Goal: Transaction & Acquisition: Purchase product/service

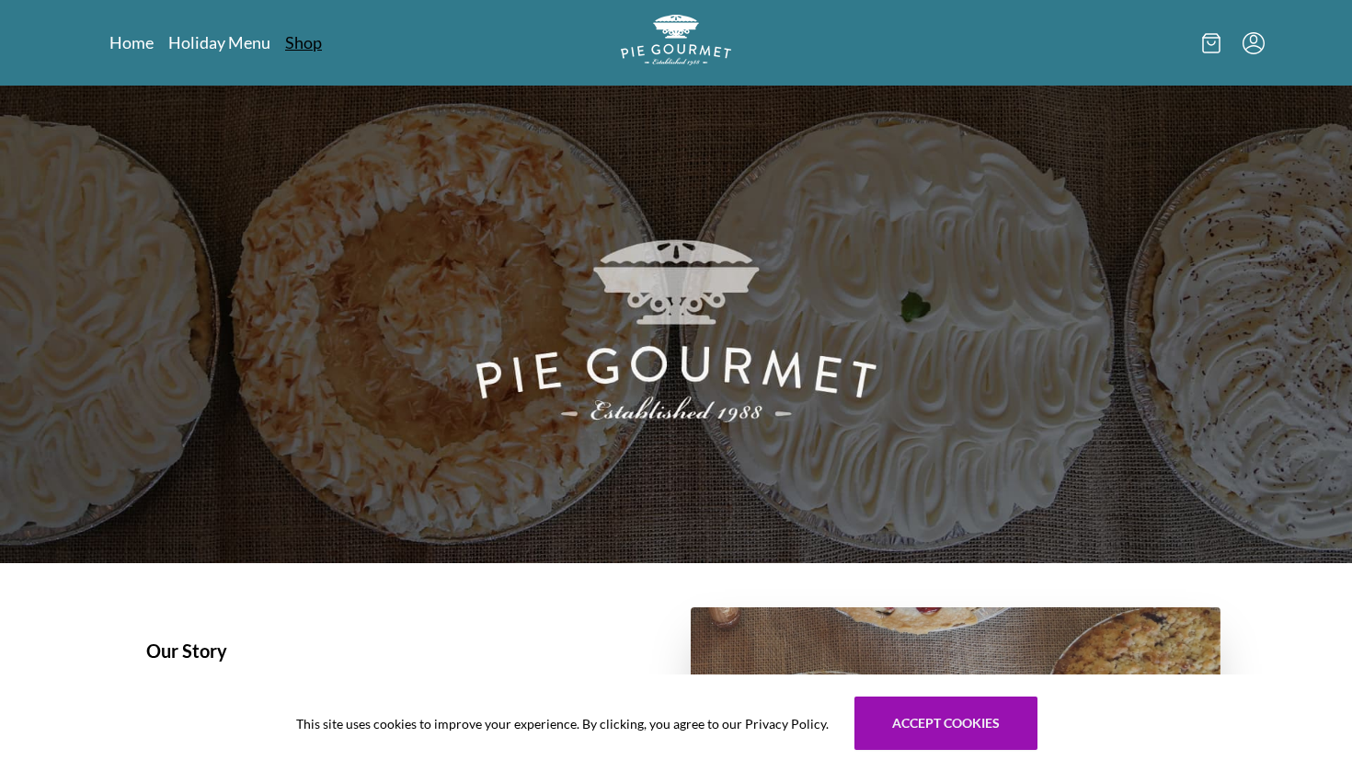
click at [310, 46] on link "Shop" at bounding box center [303, 42] width 37 height 22
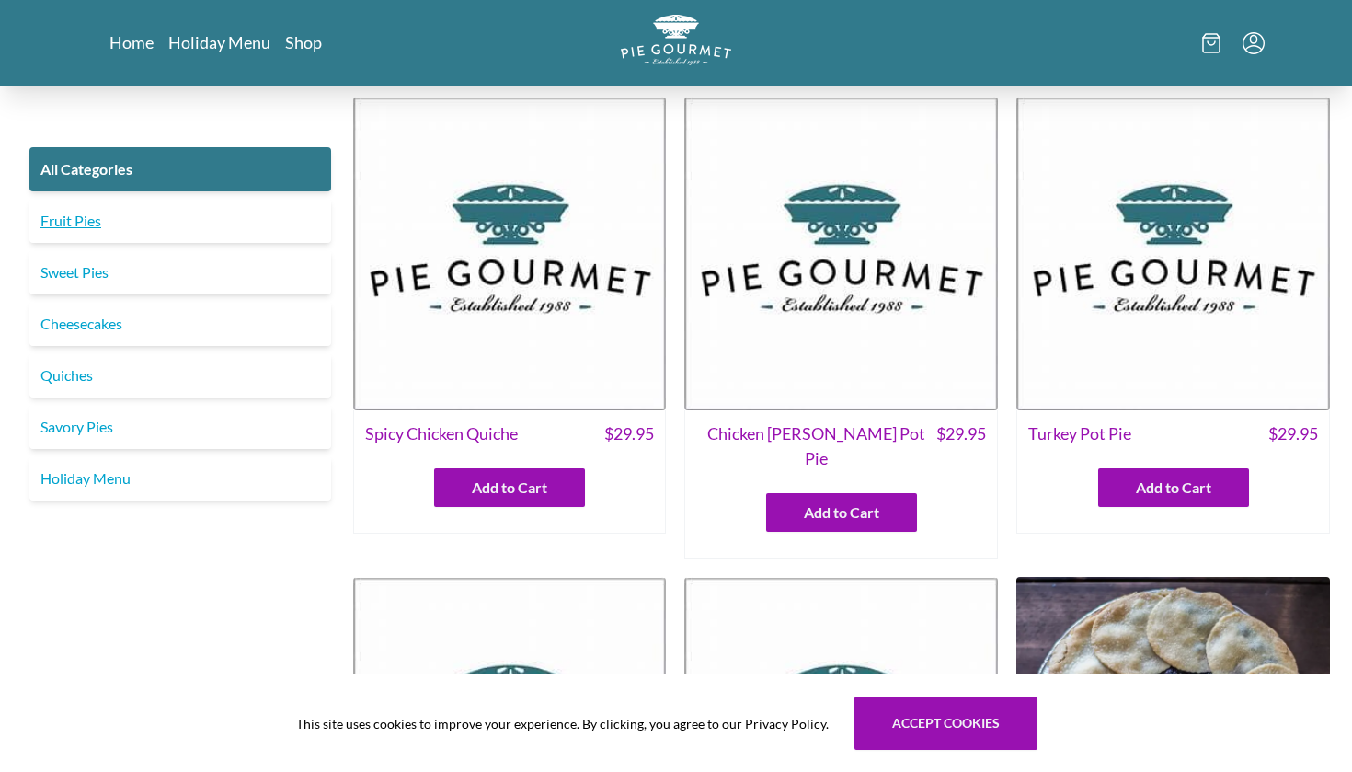
click at [78, 223] on link "Fruit Pies" at bounding box center [180, 221] width 302 height 44
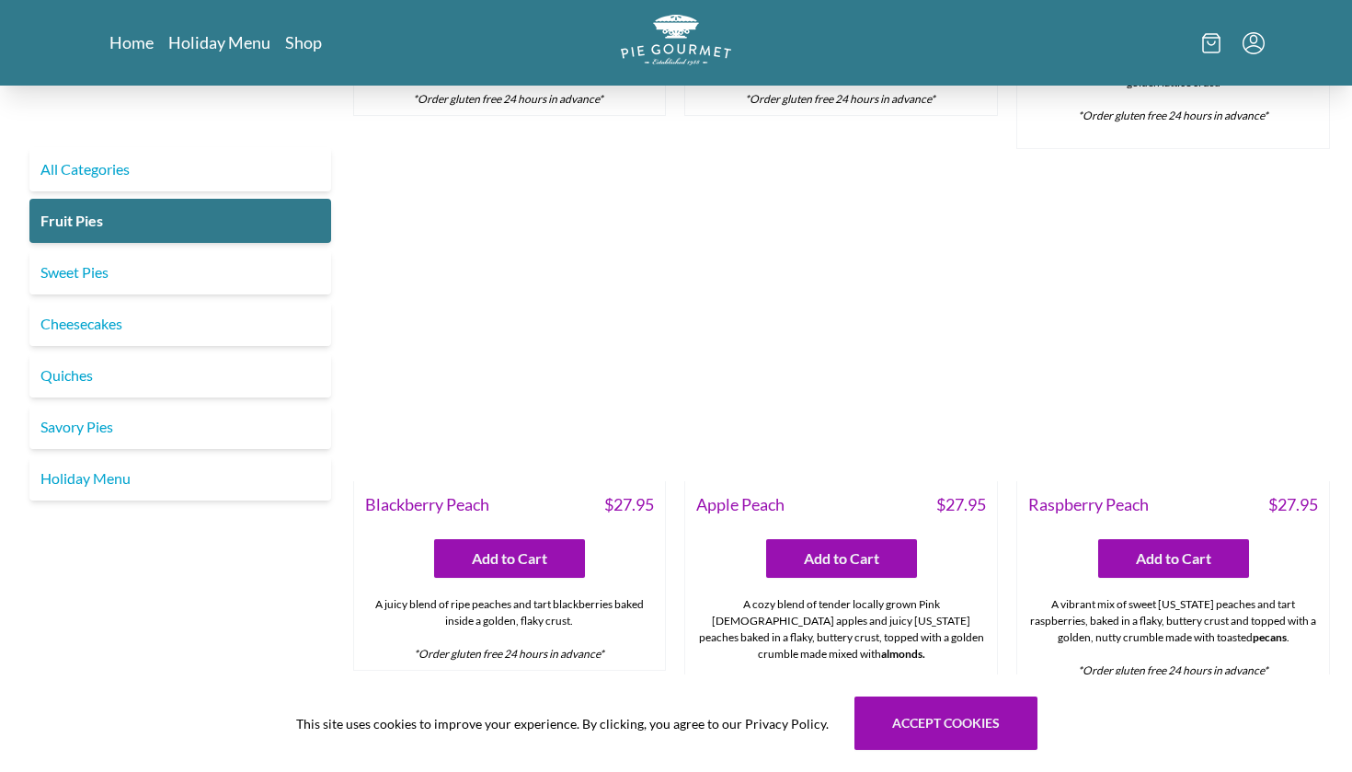
scroll to position [487, 0]
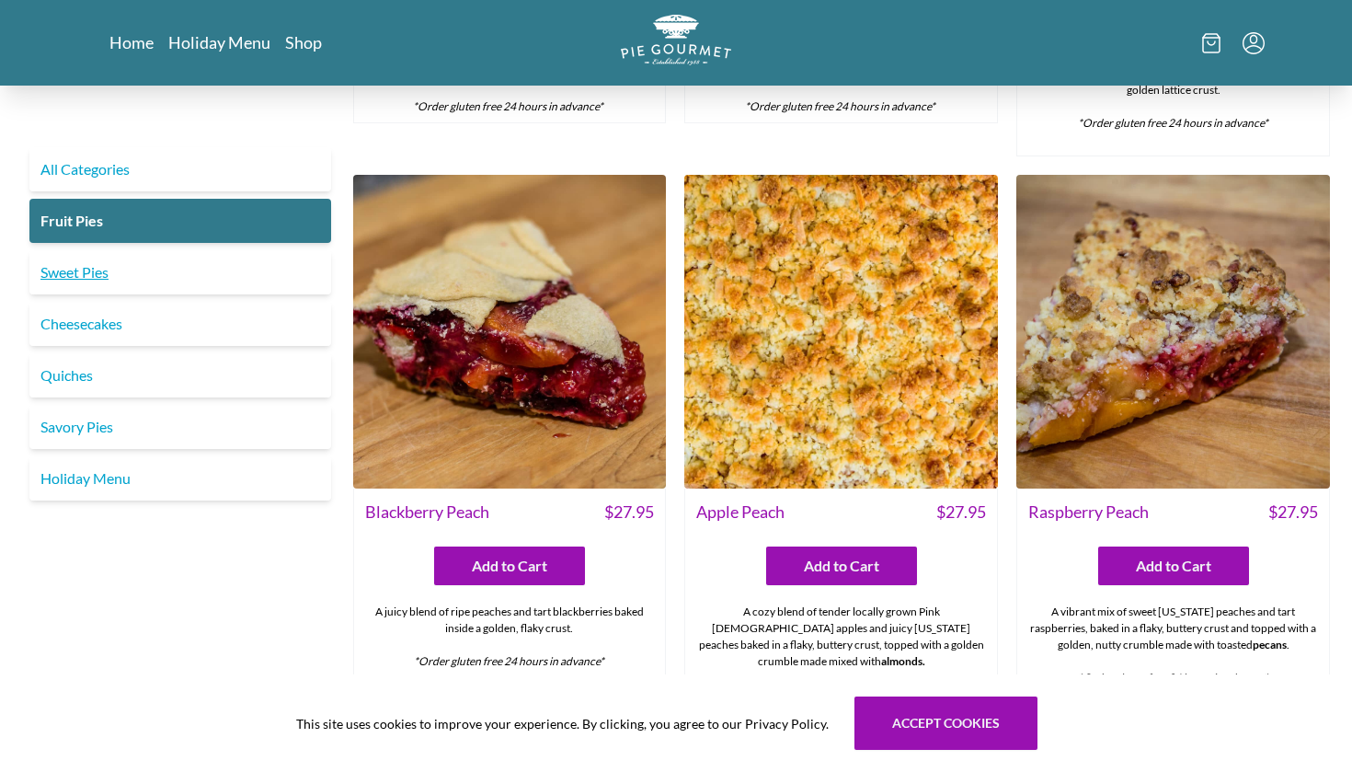
click at [86, 274] on link "Sweet Pies" at bounding box center [180, 272] width 302 height 44
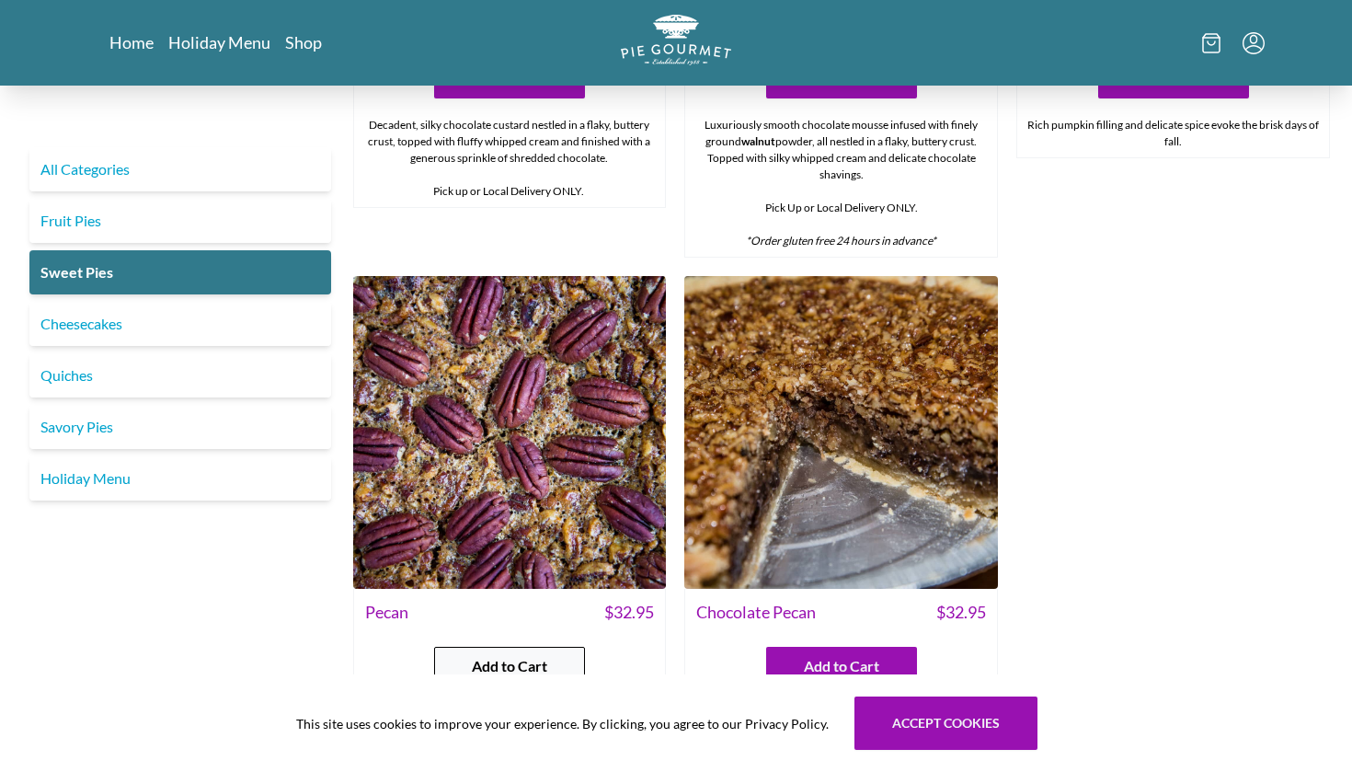
scroll to position [990, 0]
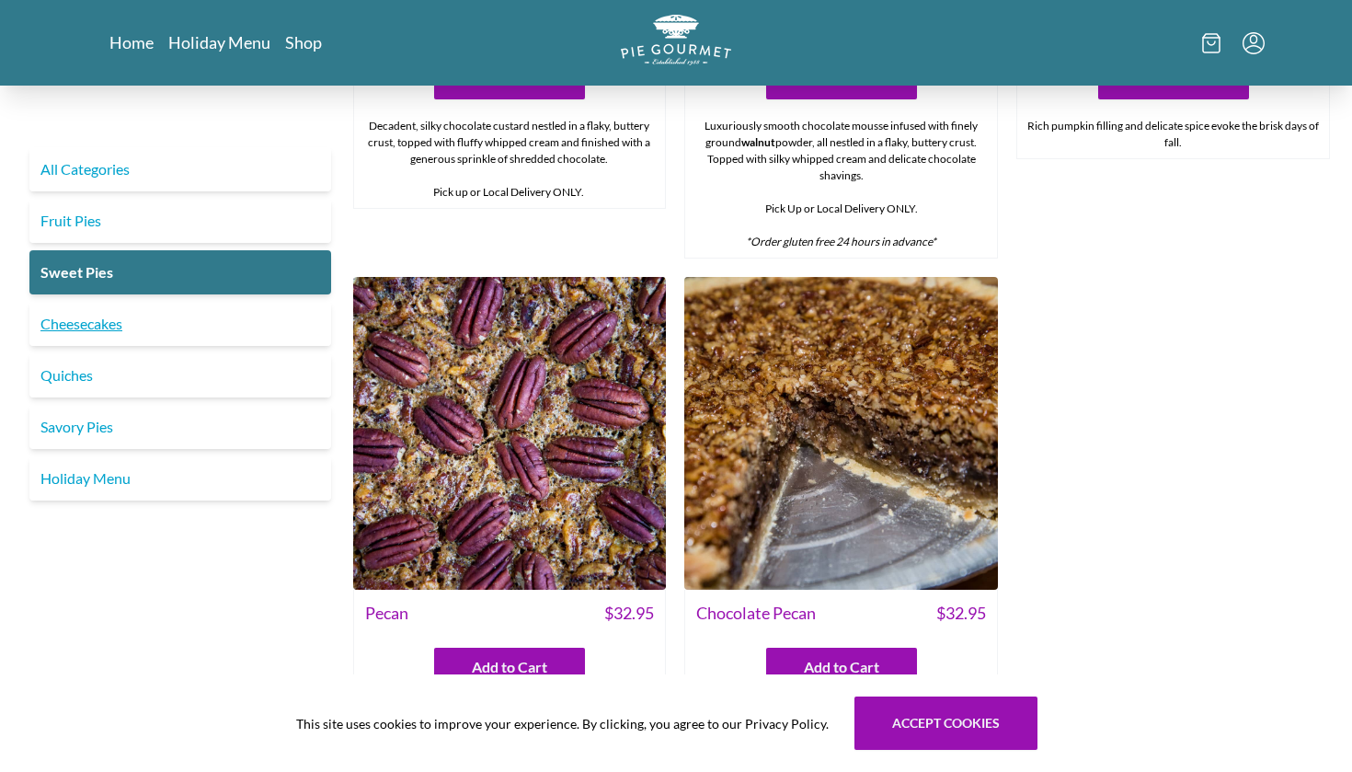
click at [128, 326] on link "Cheesecakes" at bounding box center [180, 324] width 302 height 44
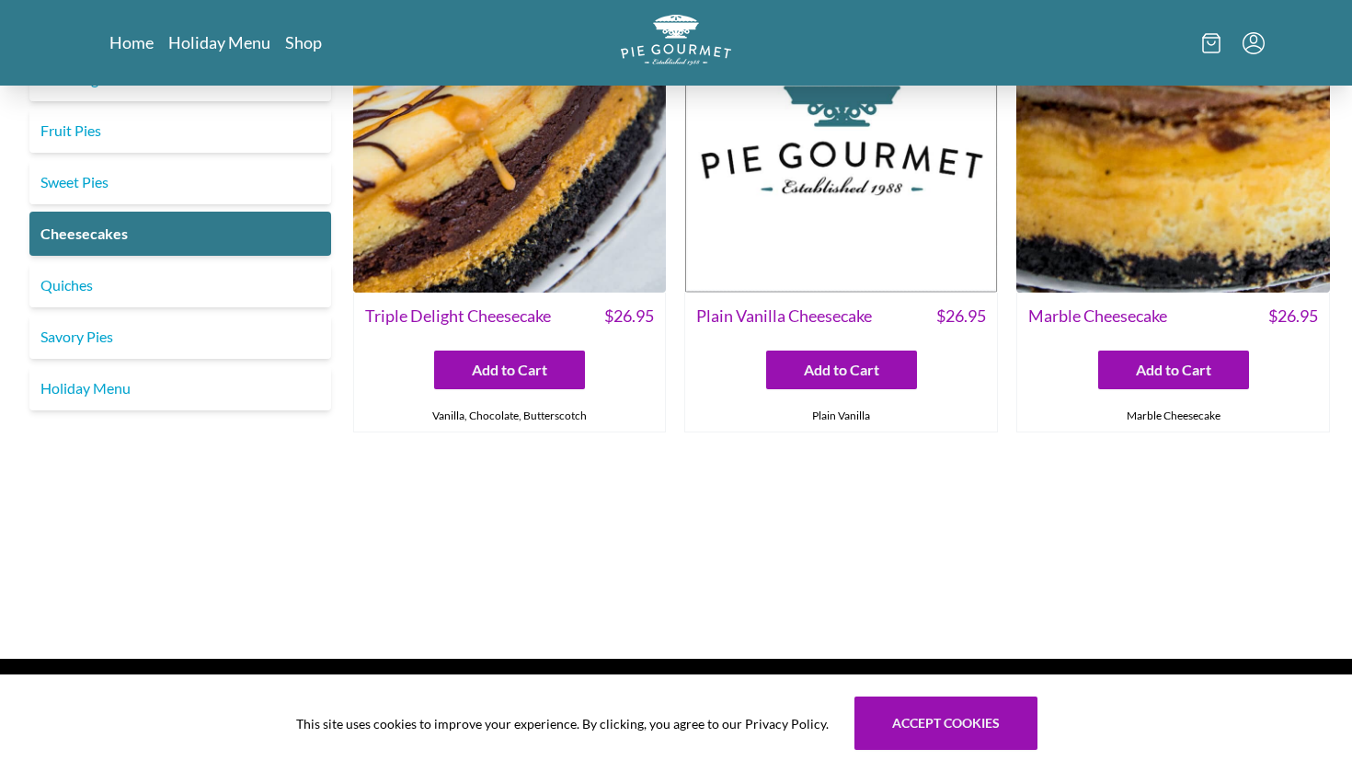
scroll to position [132, 0]
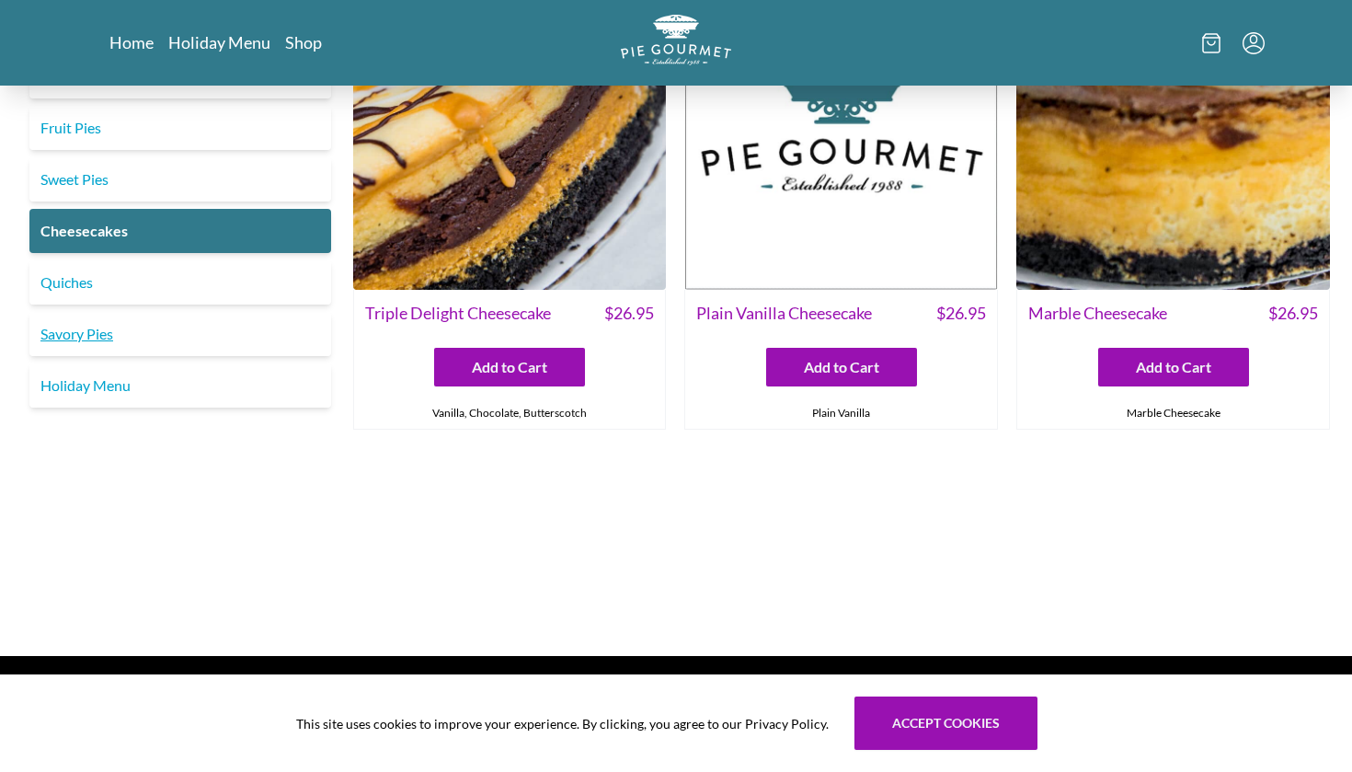
click at [84, 336] on link "Savory Pies" at bounding box center [180, 334] width 302 height 44
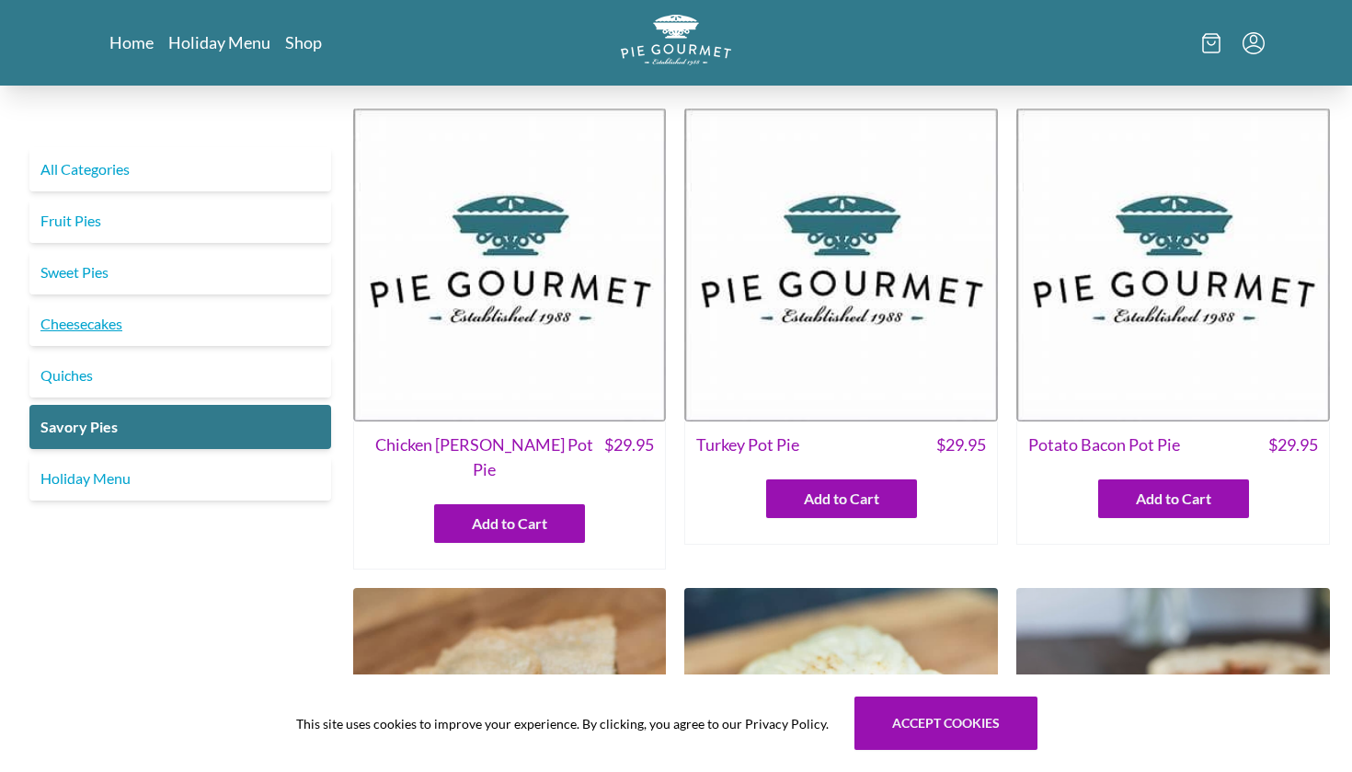
click at [99, 326] on link "Cheesecakes" at bounding box center [180, 324] width 302 height 44
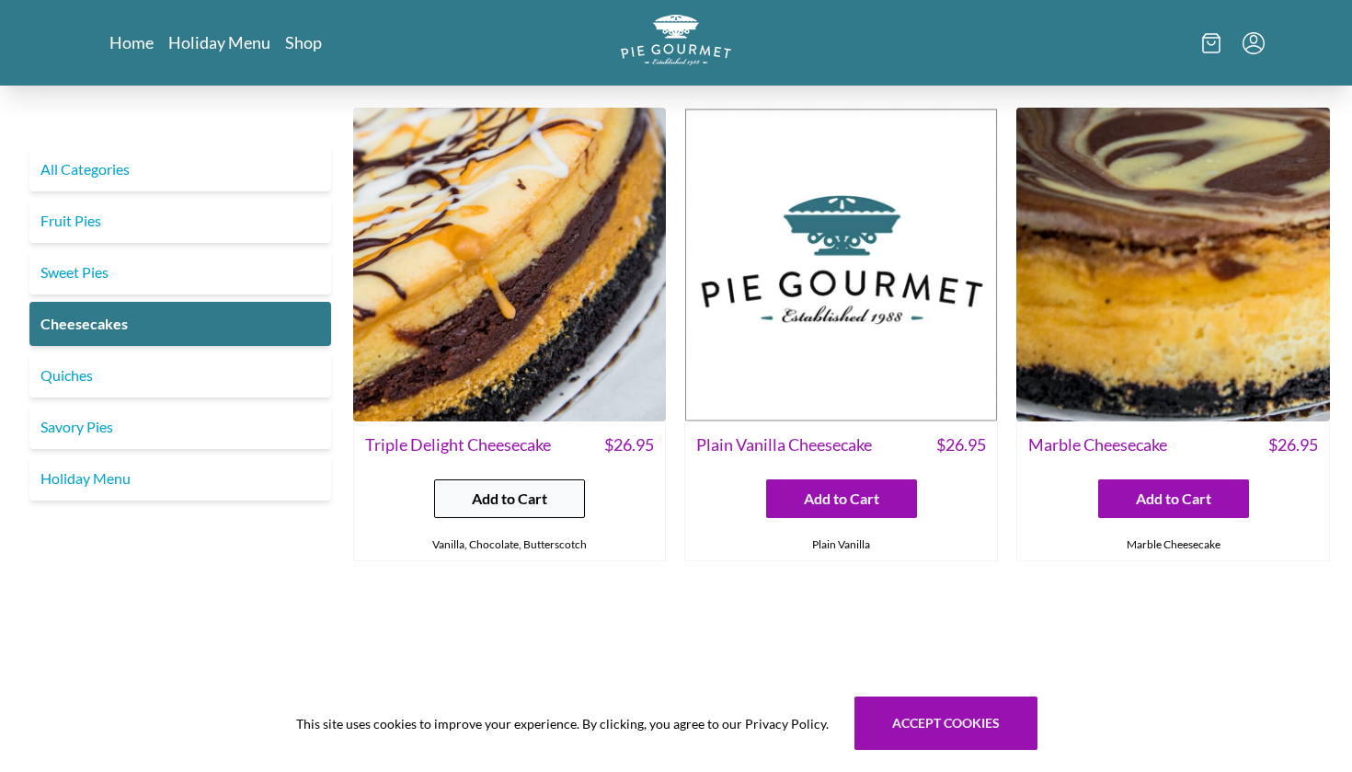
click at [491, 496] on span "Add to Cart" at bounding box center [509, 498] width 75 height 22
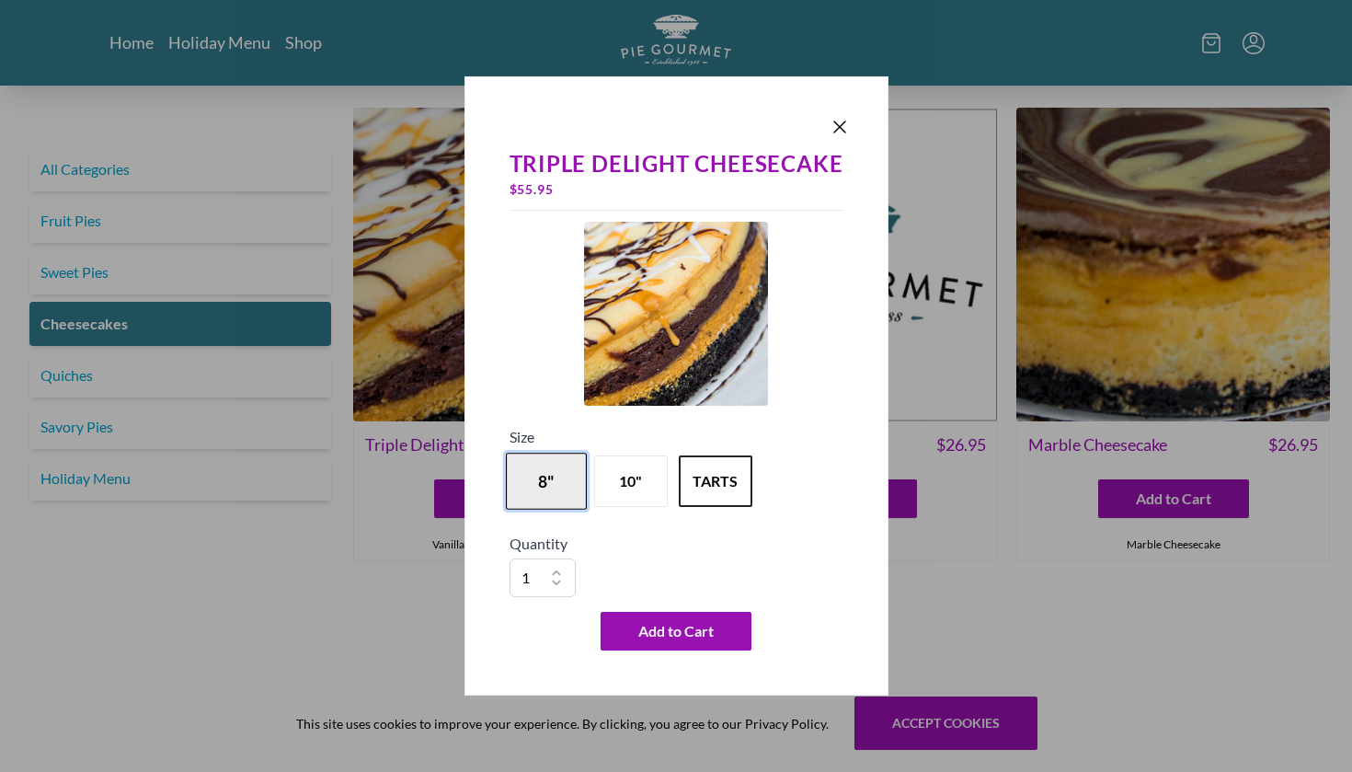
click at [546, 479] on button "8"" at bounding box center [546, 481] width 81 height 57
click at [692, 491] on button "tarts" at bounding box center [715, 481] width 81 height 57
click at [557, 490] on button "8"" at bounding box center [546, 481] width 81 height 57
click at [627, 486] on button "10"" at bounding box center [630, 481] width 81 height 57
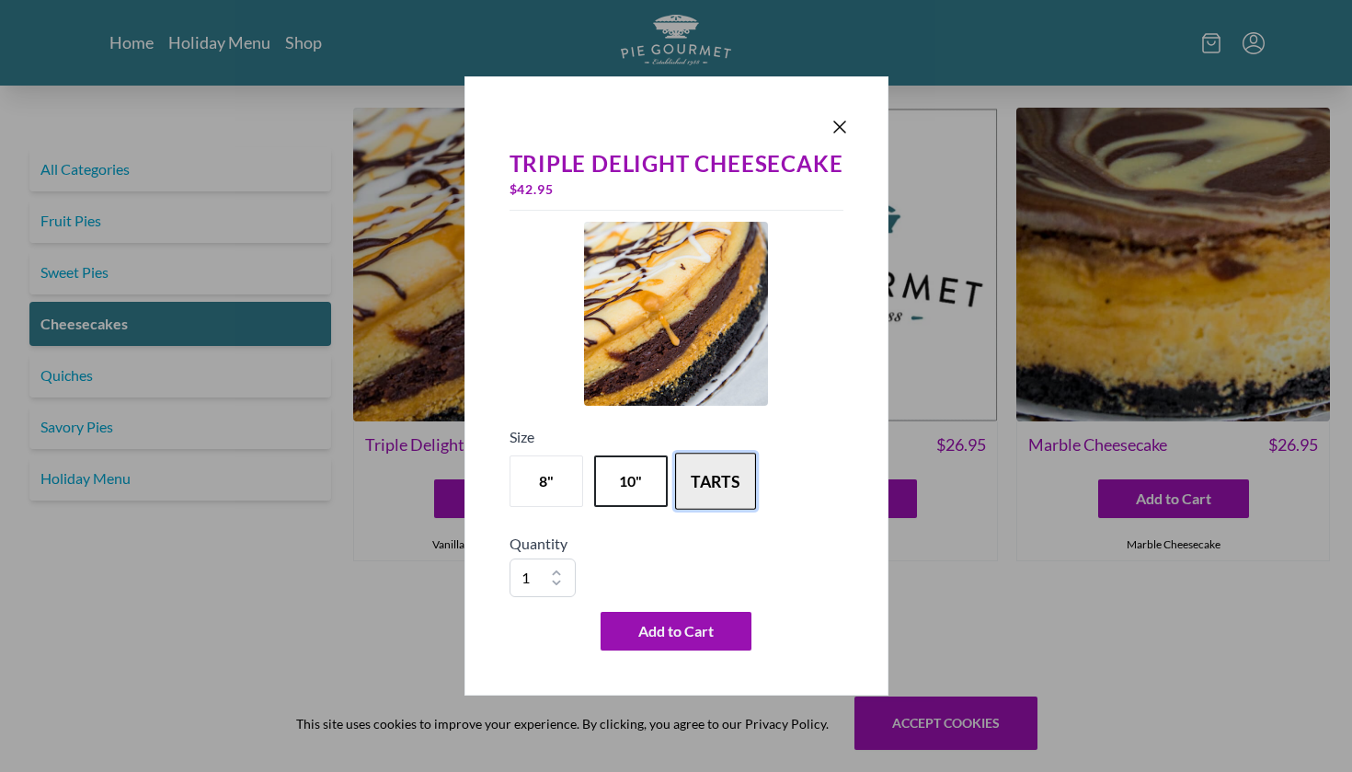
click at [698, 484] on button "tarts" at bounding box center [715, 481] width 81 height 57
click at [639, 484] on button "10"" at bounding box center [630, 481] width 81 height 57
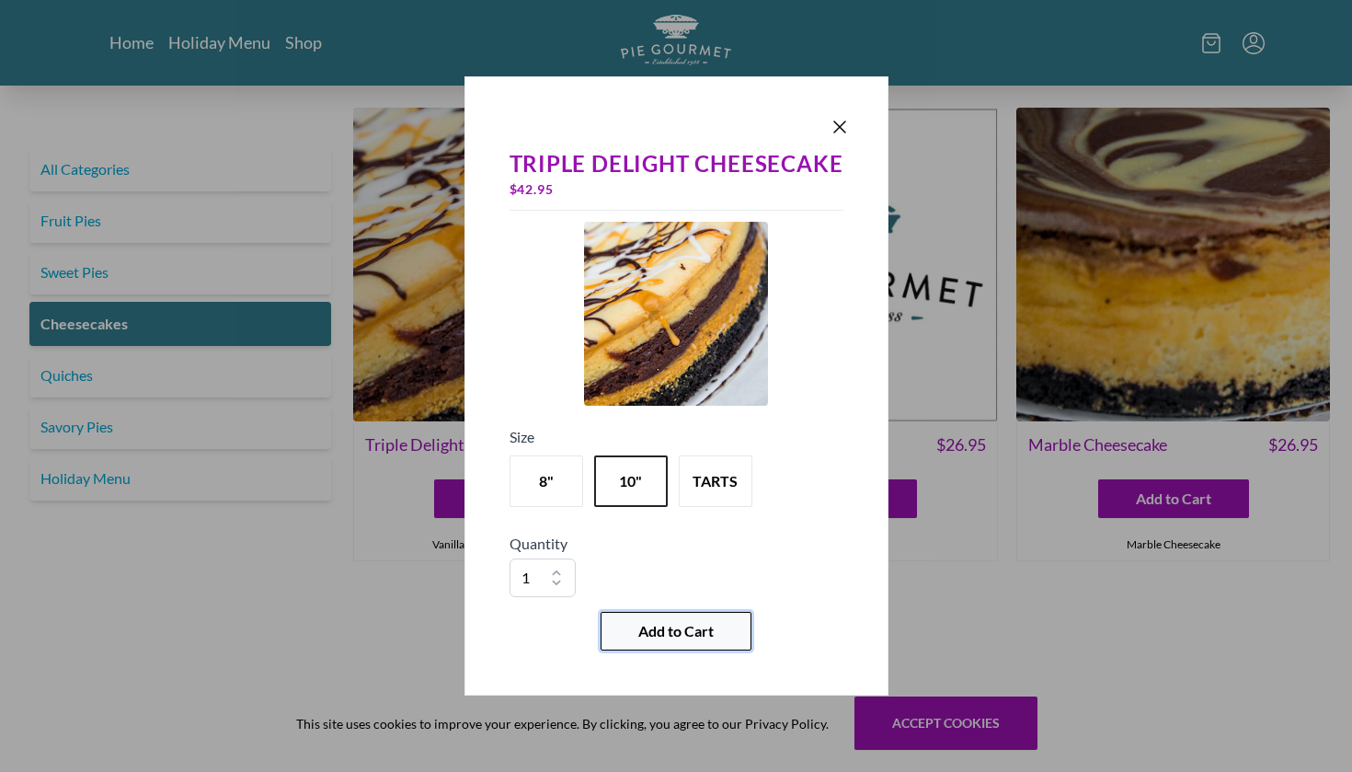
click at [659, 626] on span "Add to Cart" at bounding box center [675, 631] width 75 height 22
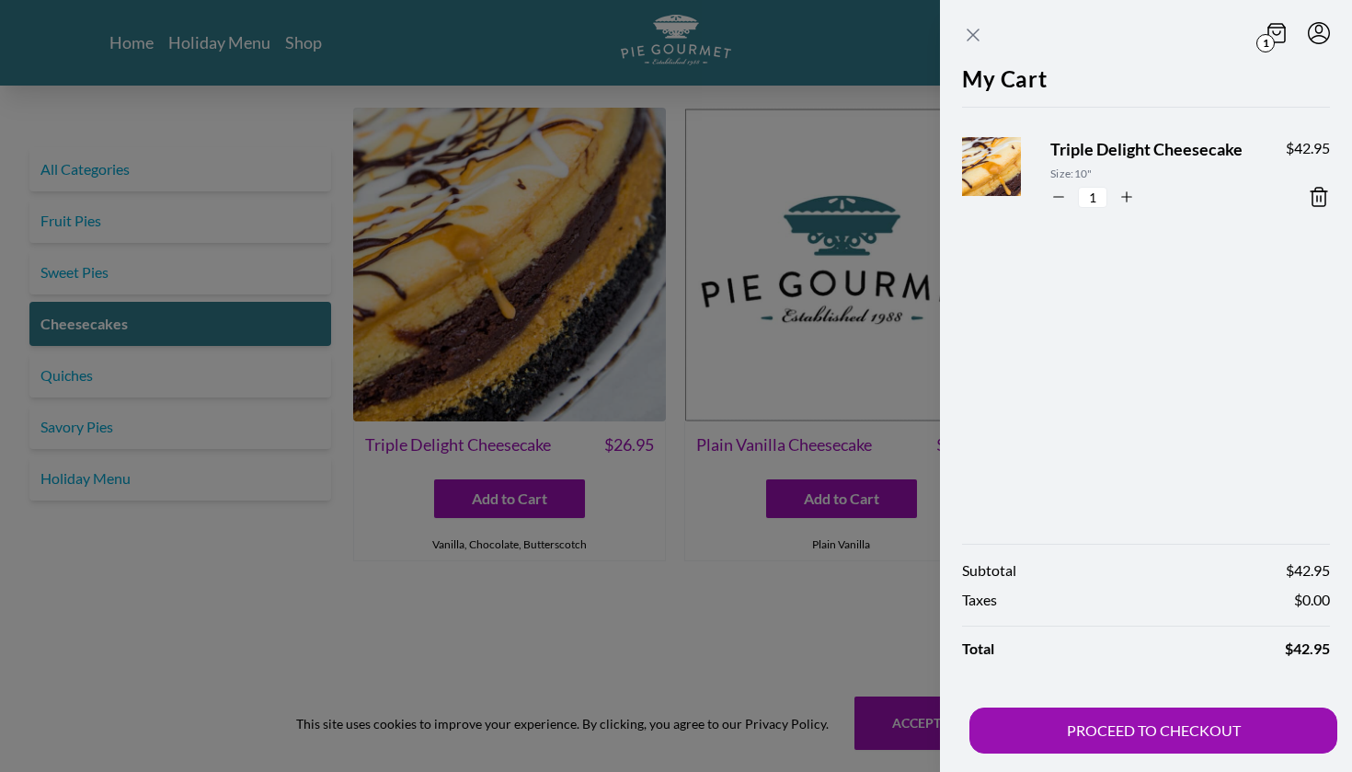
click at [973, 41] on icon "Close panel" at bounding box center [973, 35] width 22 height 22
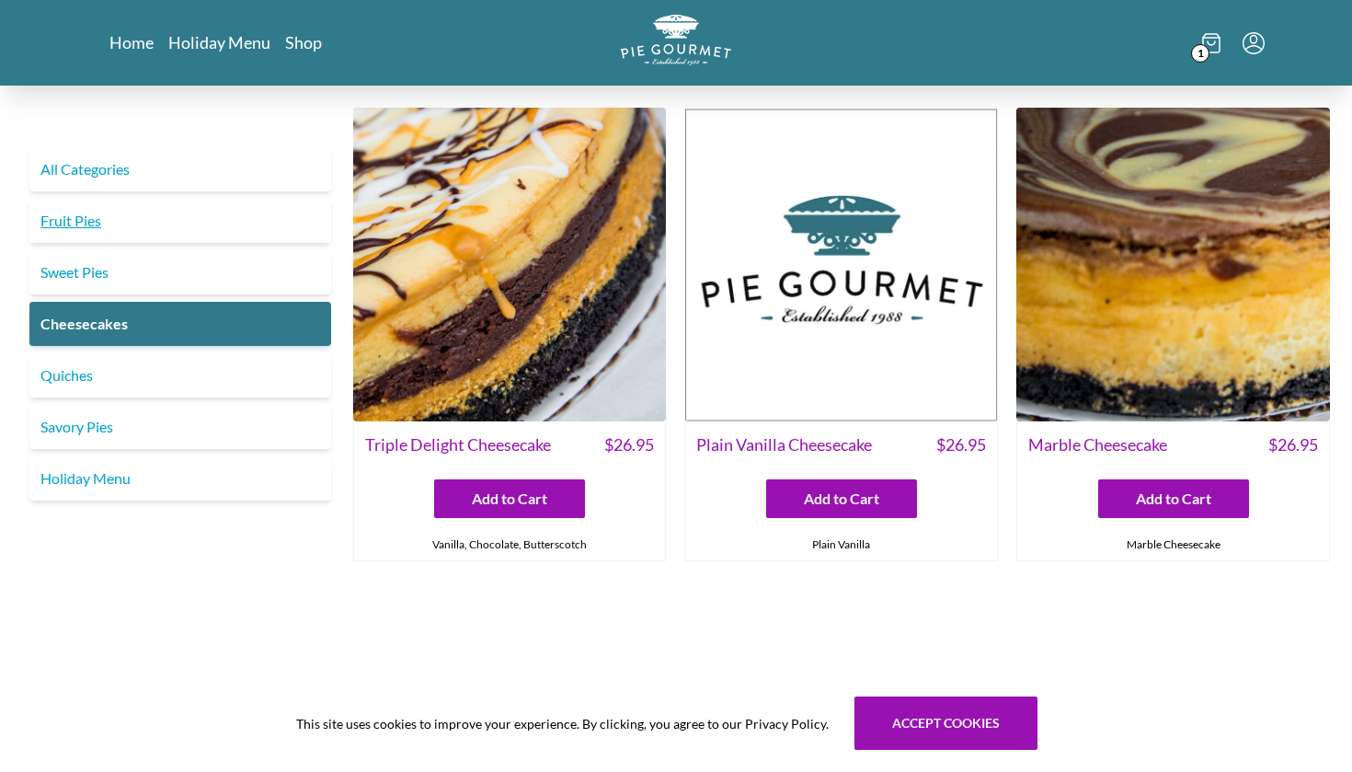
click at [93, 222] on link "Fruit Pies" at bounding box center [180, 221] width 302 height 44
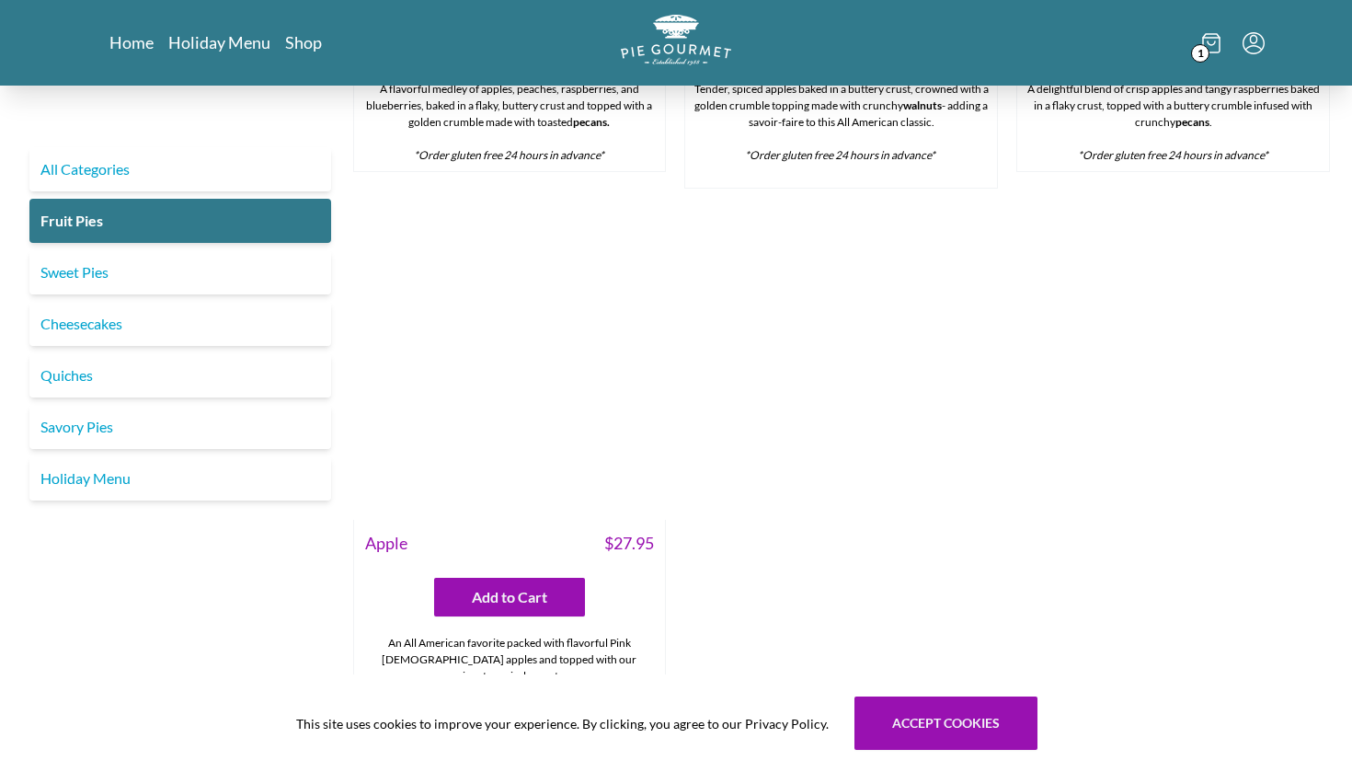
scroll to position [1569, 0]
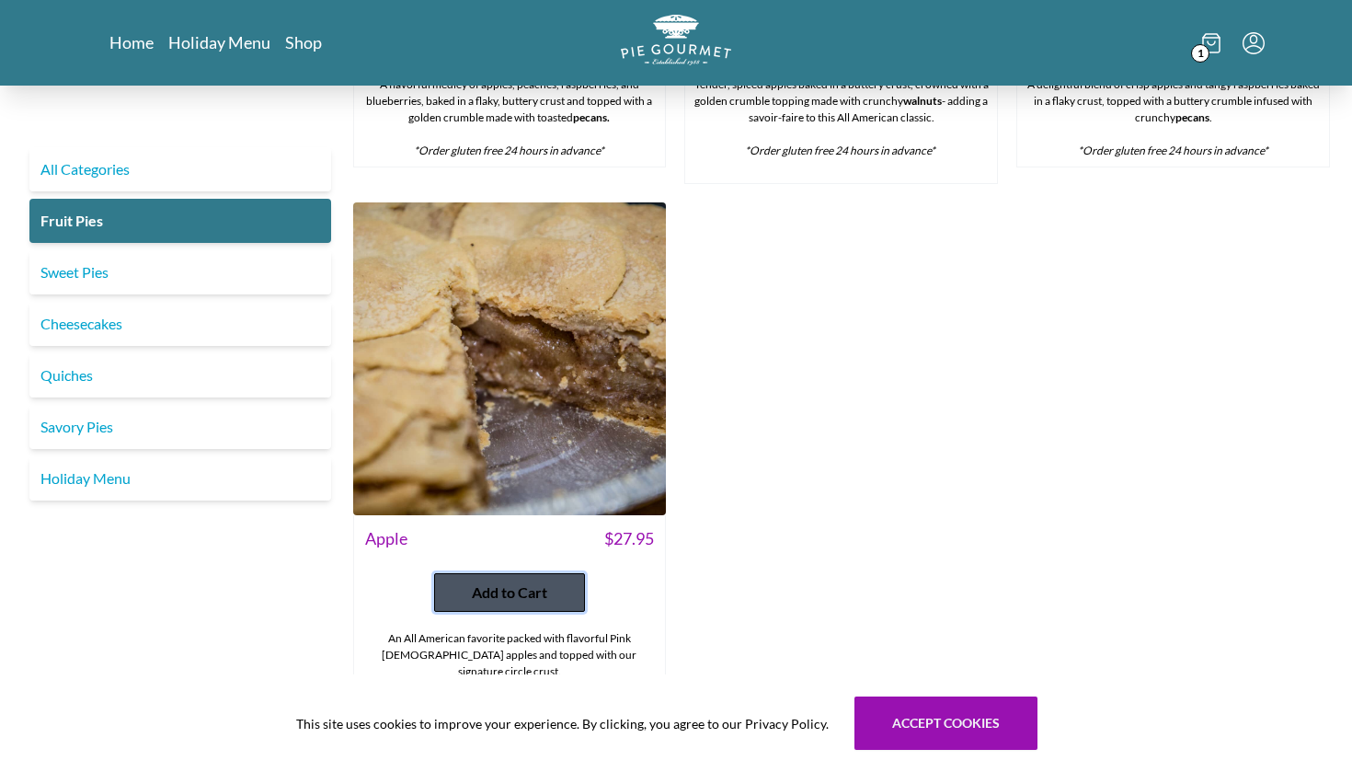
click at [519, 586] on span "Add to Cart" at bounding box center [509, 592] width 75 height 22
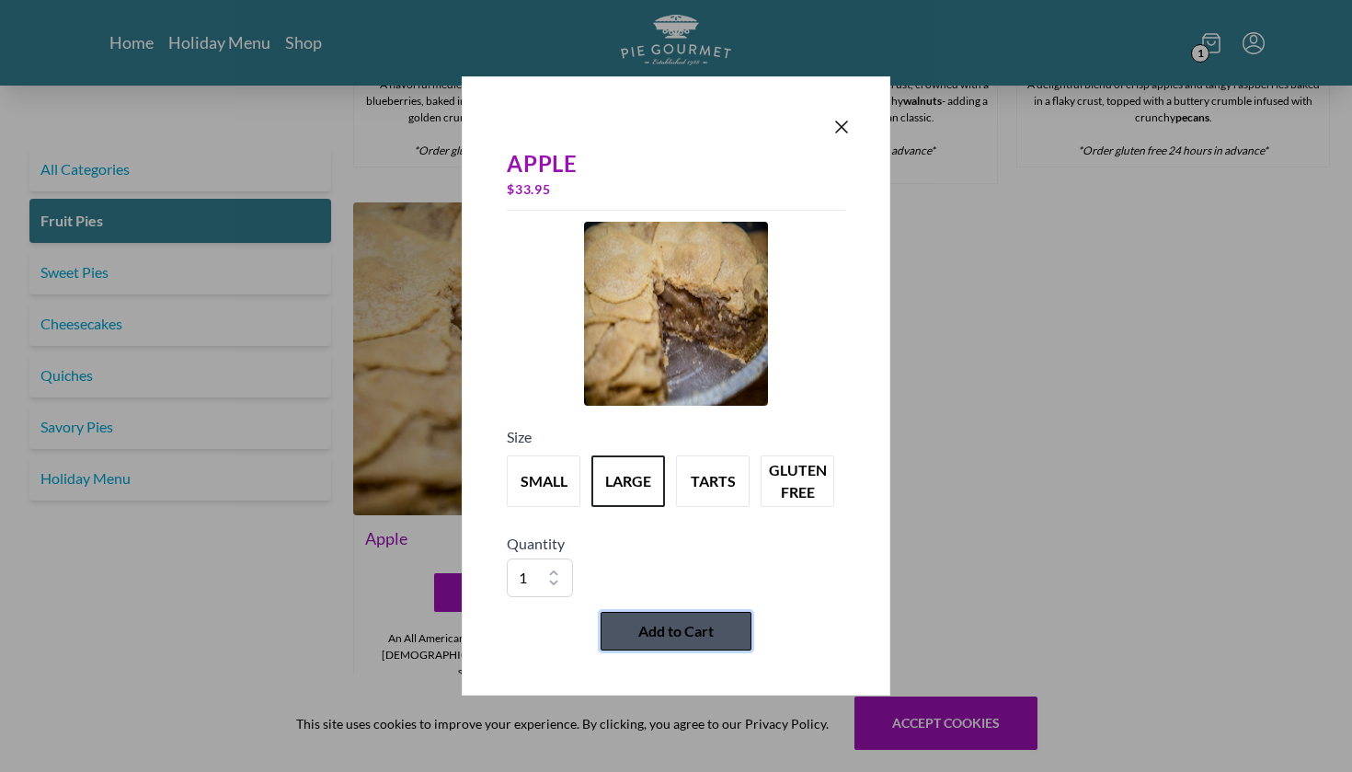
click at [675, 636] on span "Add to Cart" at bounding box center [675, 631] width 75 height 22
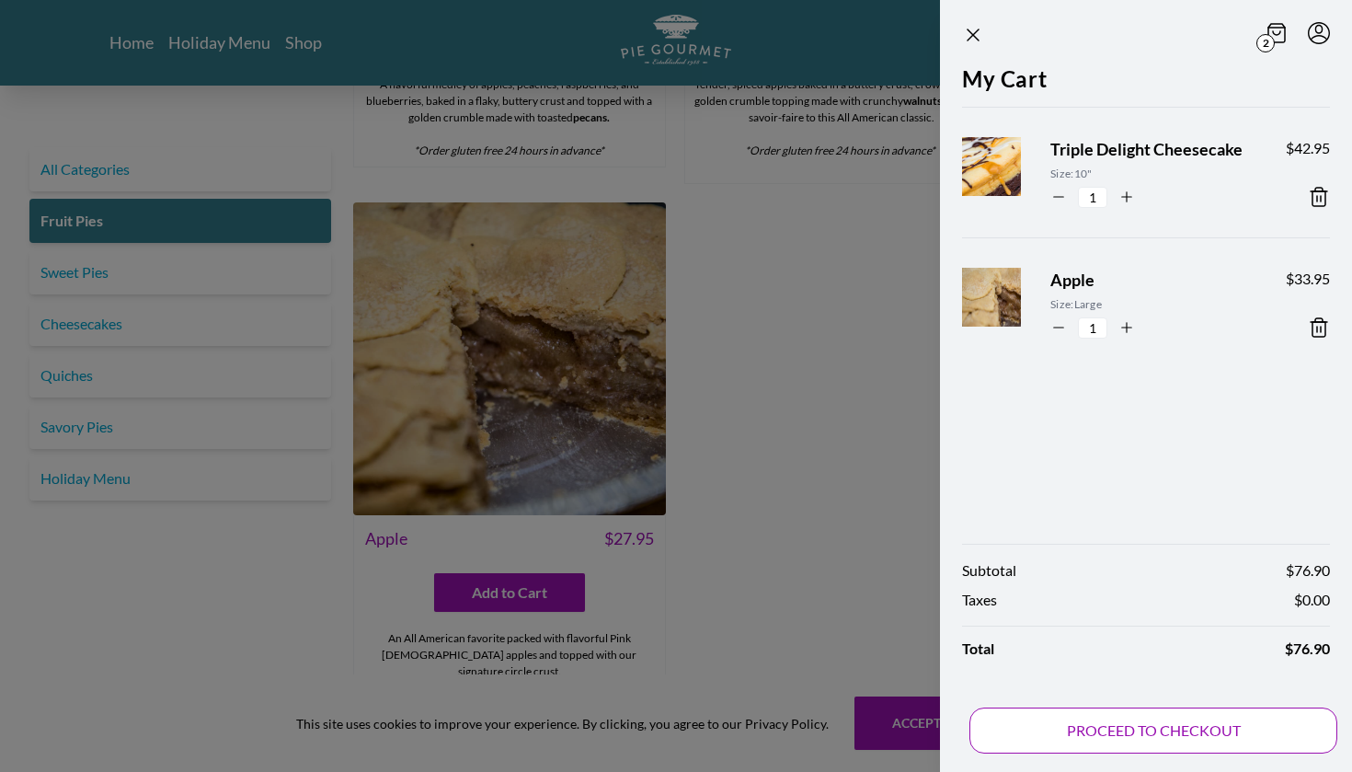
click at [1136, 735] on button "PROCEED TO CHECKOUT" at bounding box center [1153, 730] width 368 height 46
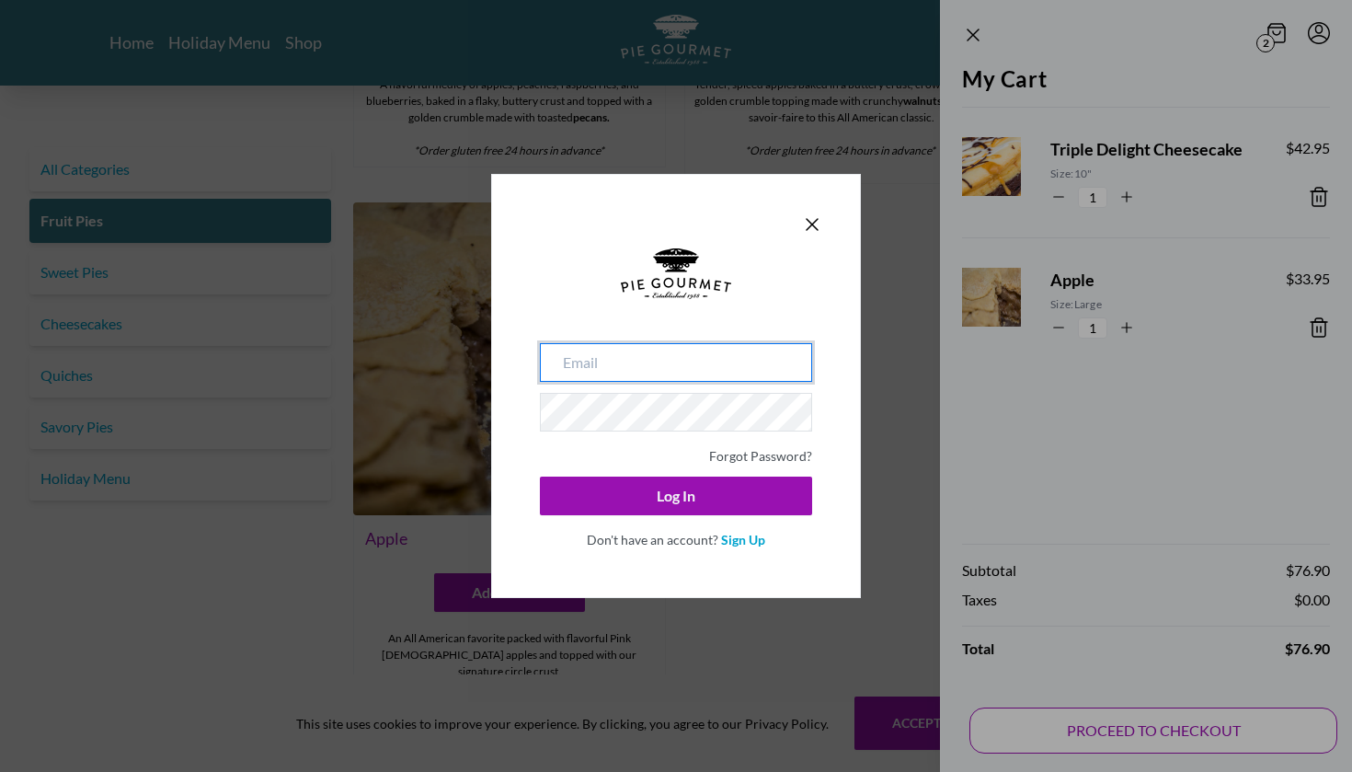
type input "[EMAIL_ADDRESS][DOMAIN_NAME]"
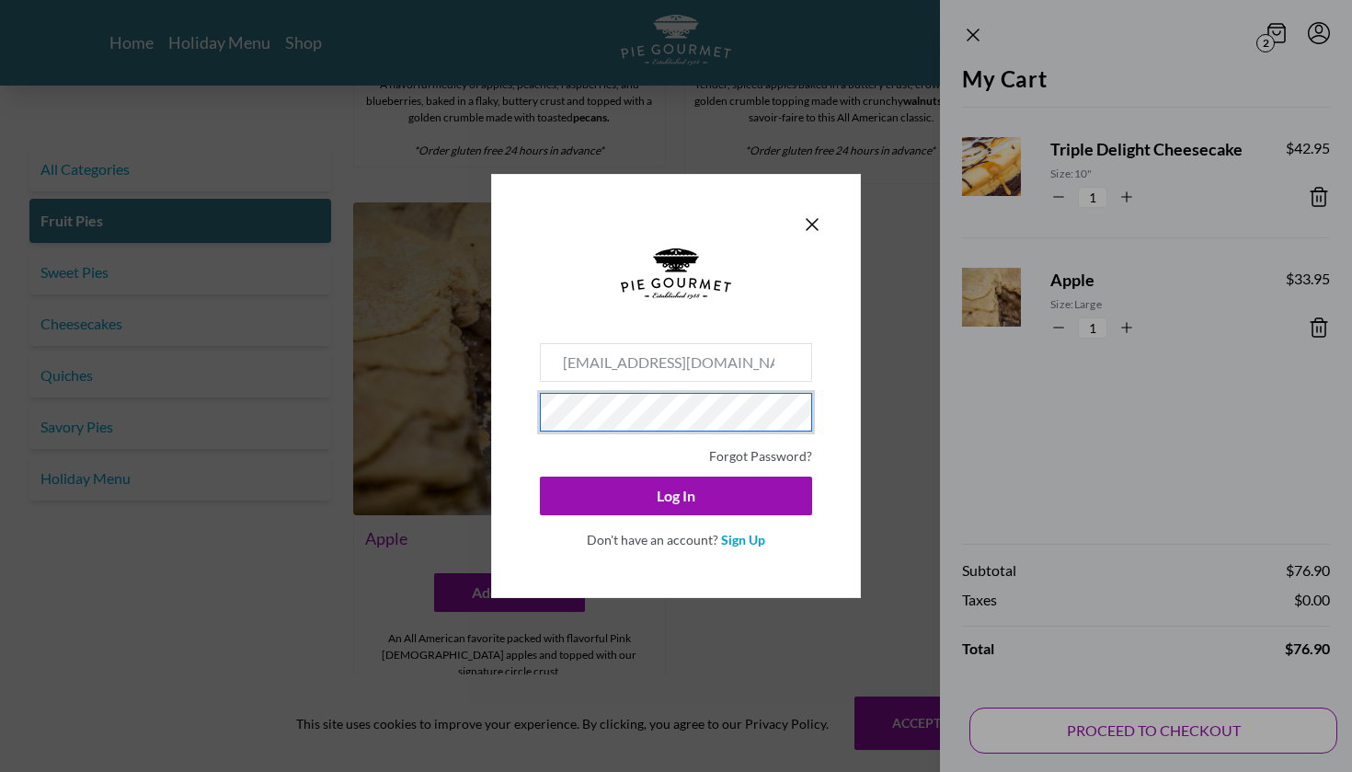
click at [676, 496] on button "Log In" at bounding box center [676, 495] width 272 height 39
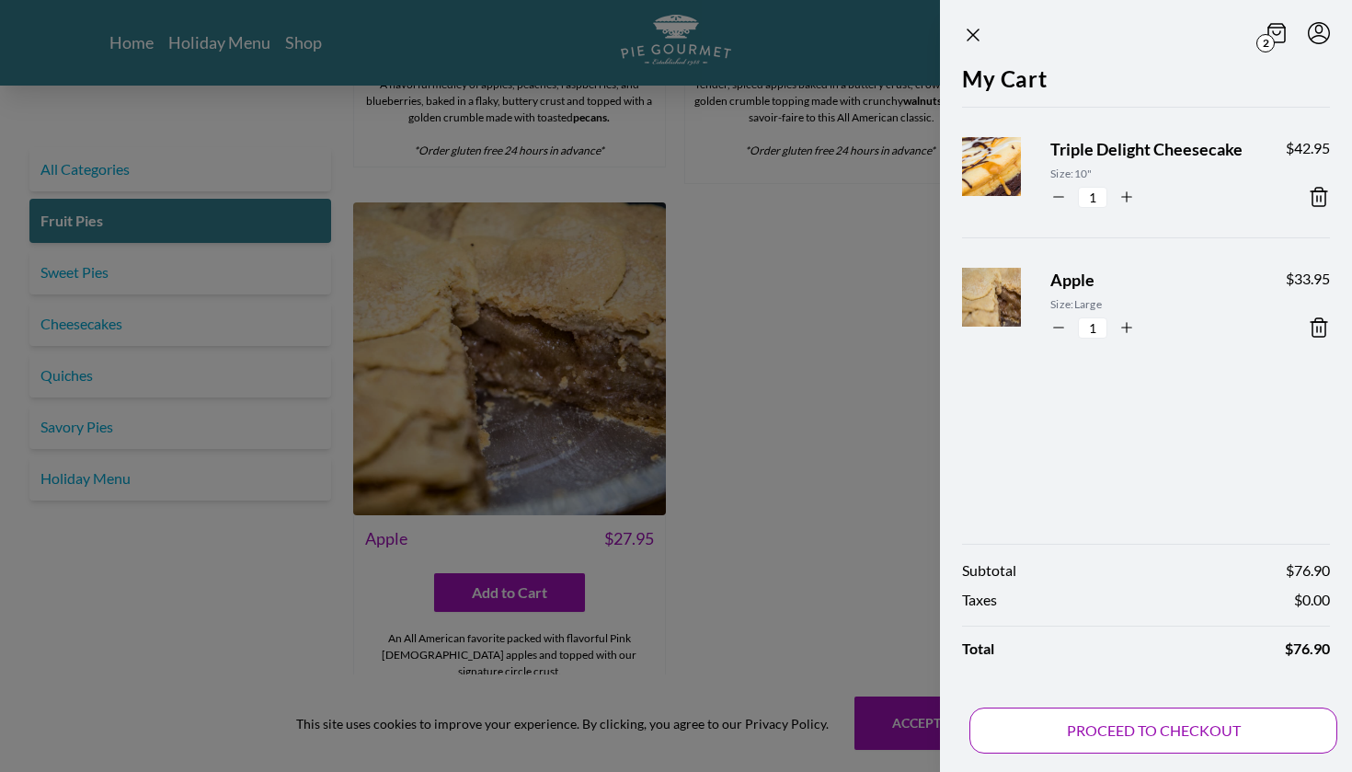
click at [1174, 729] on button "PROCEED TO CHECKOUT" at bounding box center [1153, 730] width 368 height 46
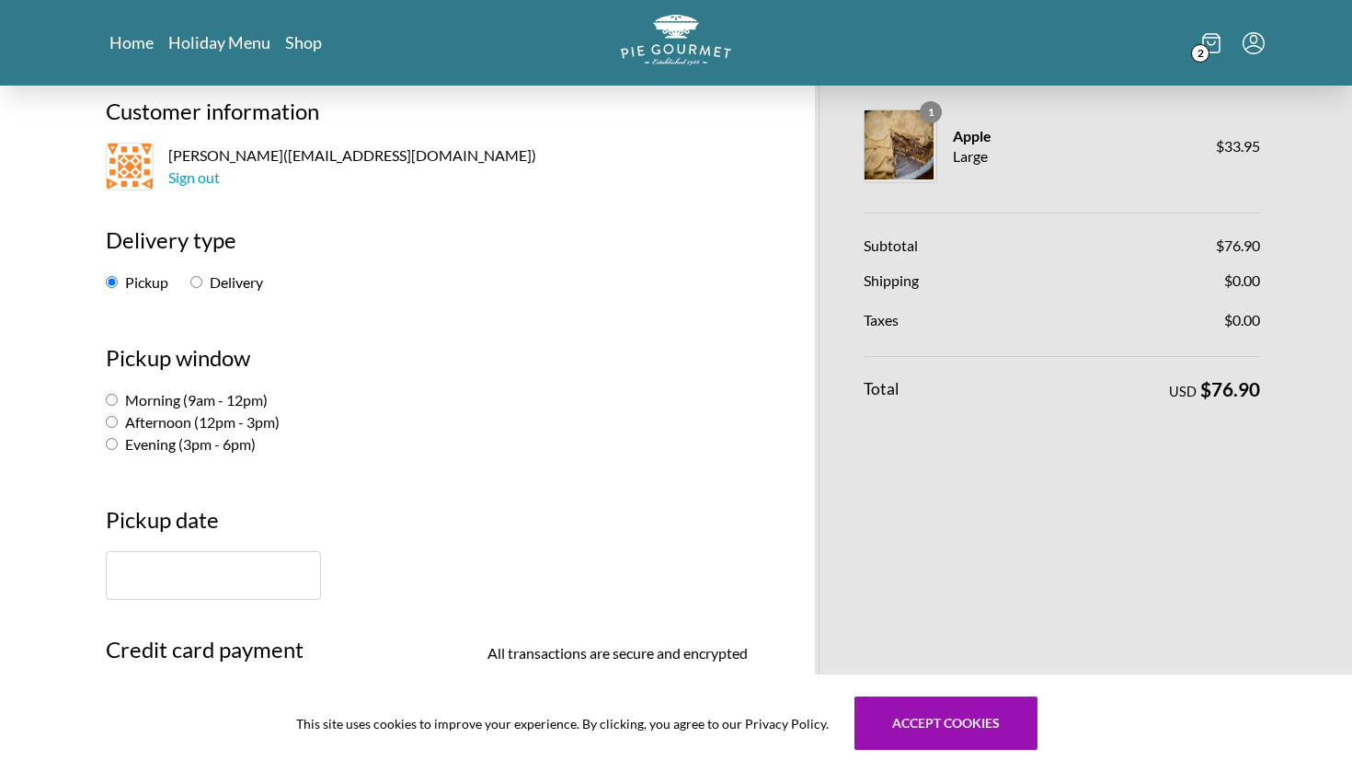
scroll to position [137, 0]
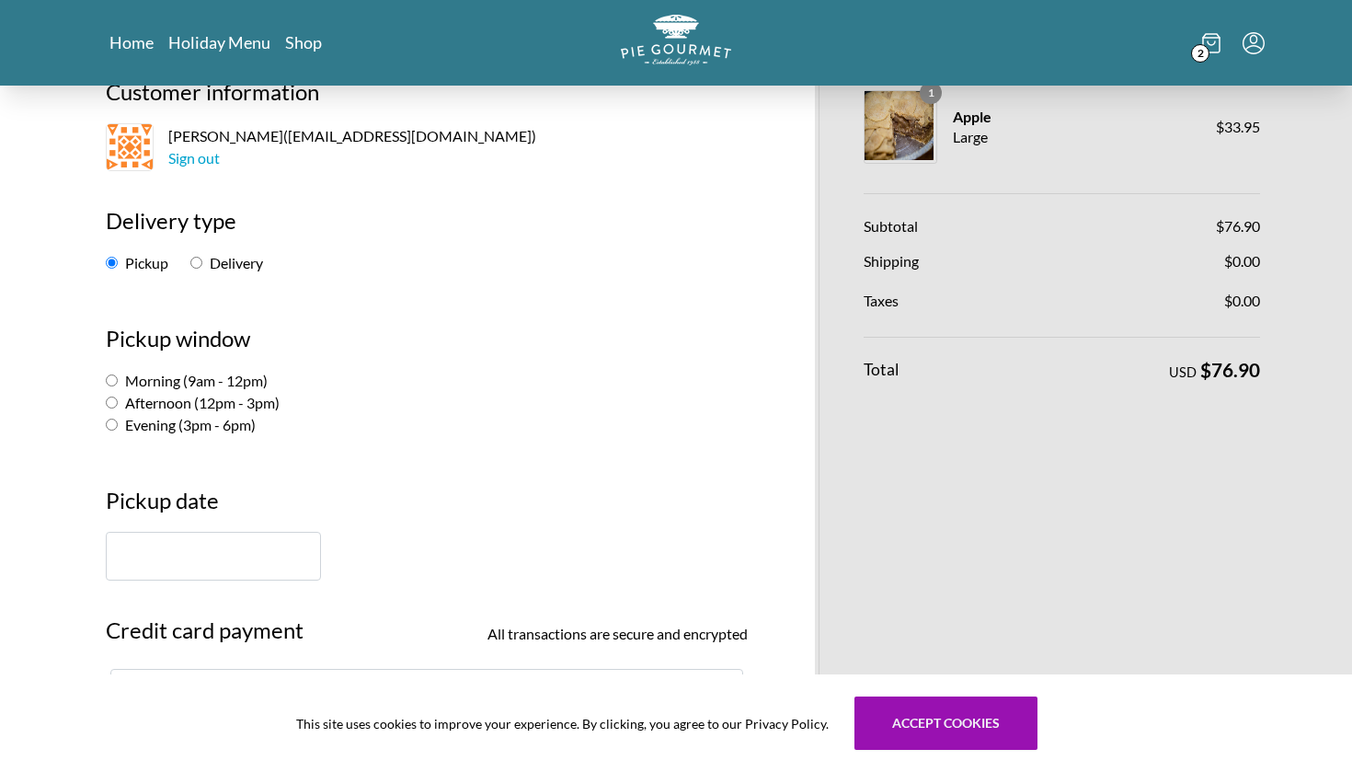
click at [109, 402] on input "Afternoon (12pm - 3pm)" at bounding box center [112, 402] width 12 height 12
radio input "true"
click at [132, 544] on input "text" at bounding box center [213, 556] width 215 height 49
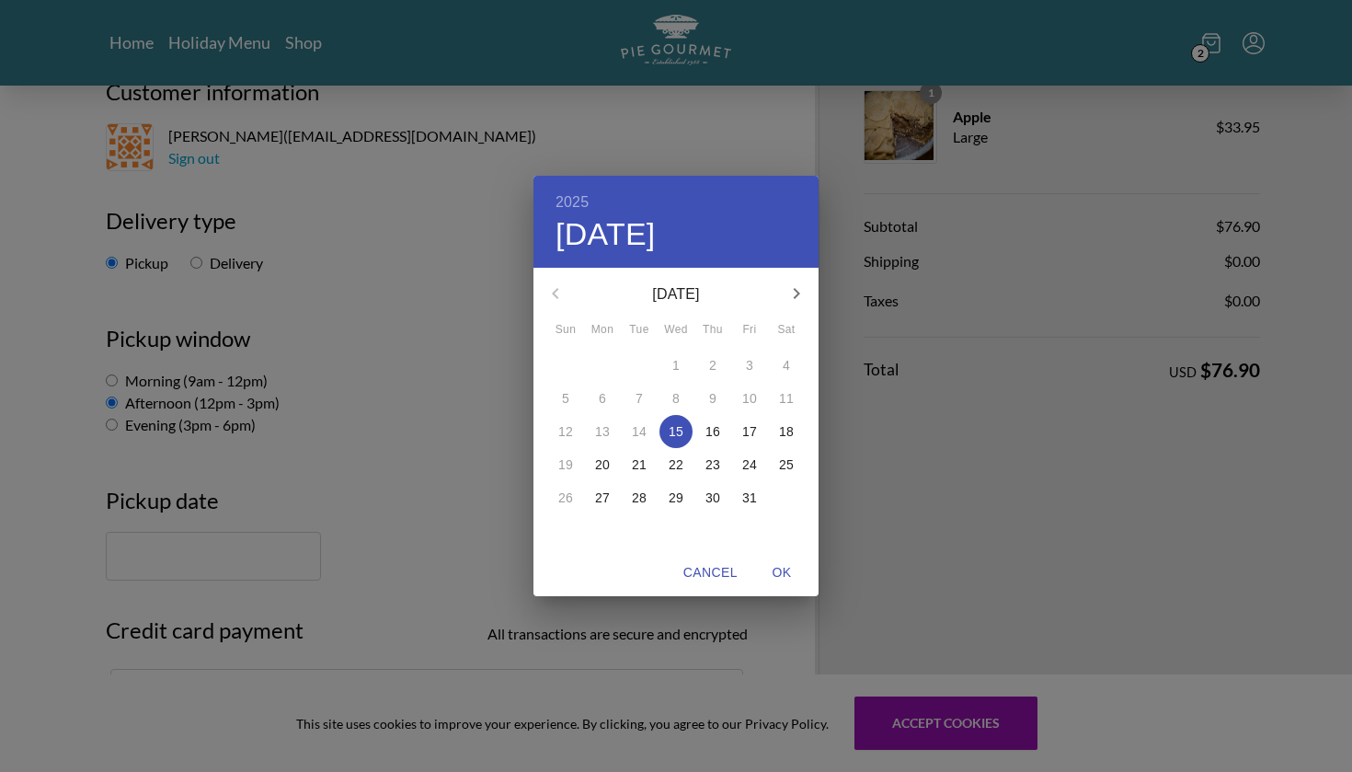
click at [714, 430] on p "16" at bounding box center [712, 431] width 15 height 18
click at [789, 574] on span "OK" at bounding box center [782, 572] width 44 height 23
type input "[DATE]"
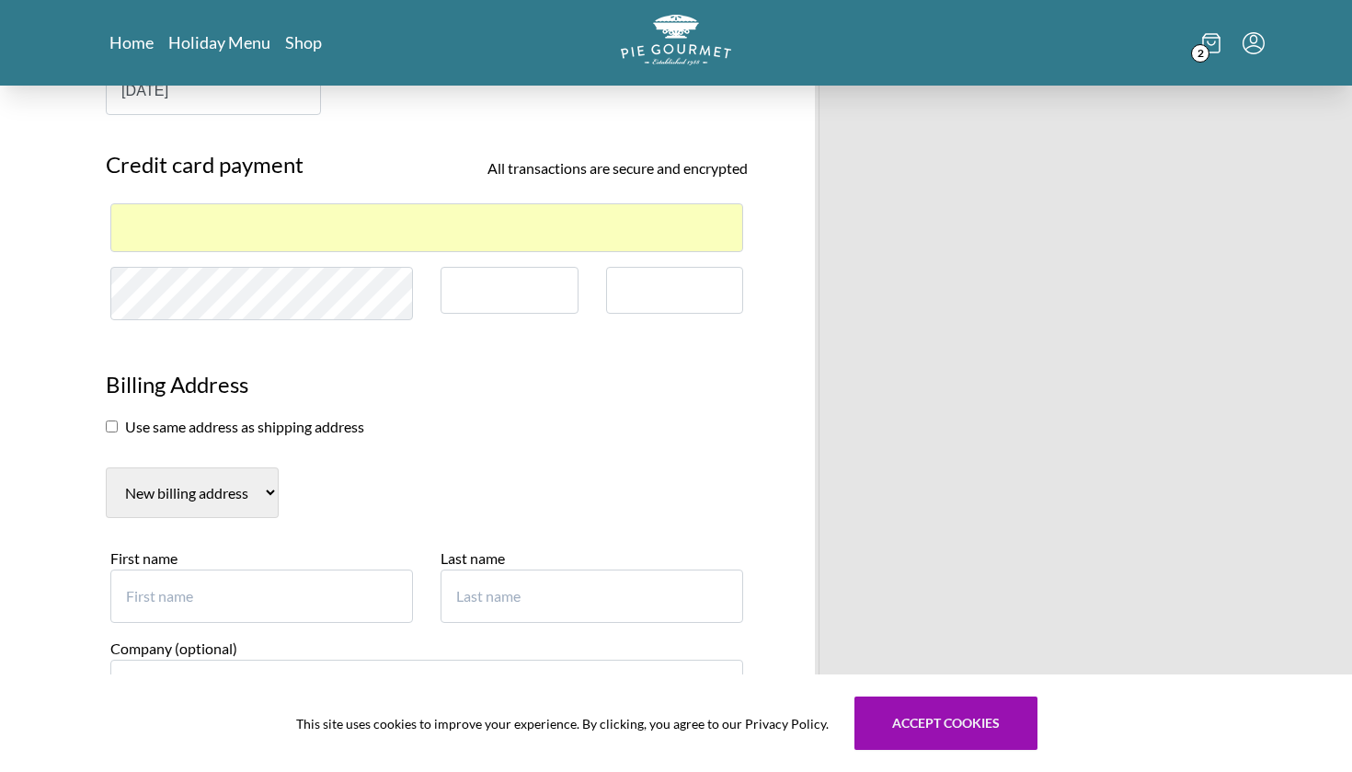
scroll to position [626, 0]
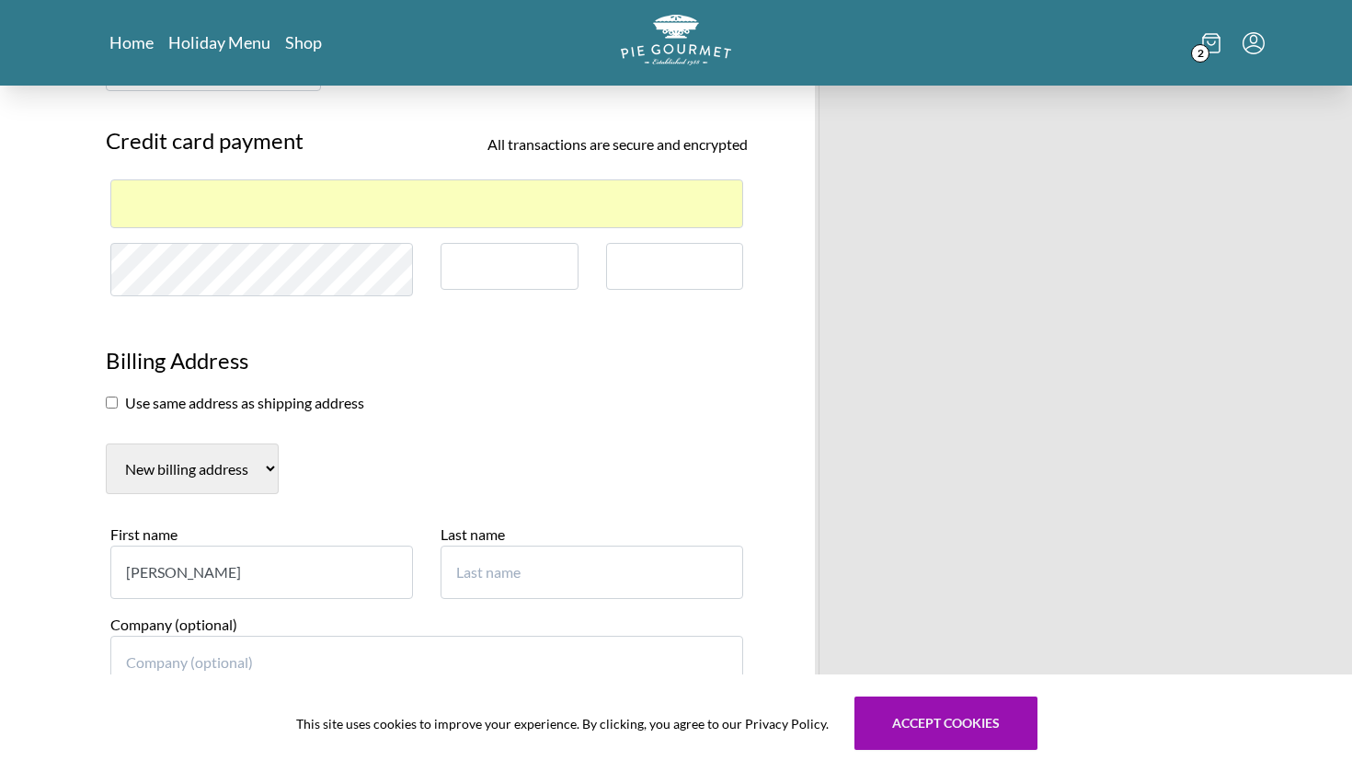
type input "[PERSON_NAME]"
type input "Stayin"
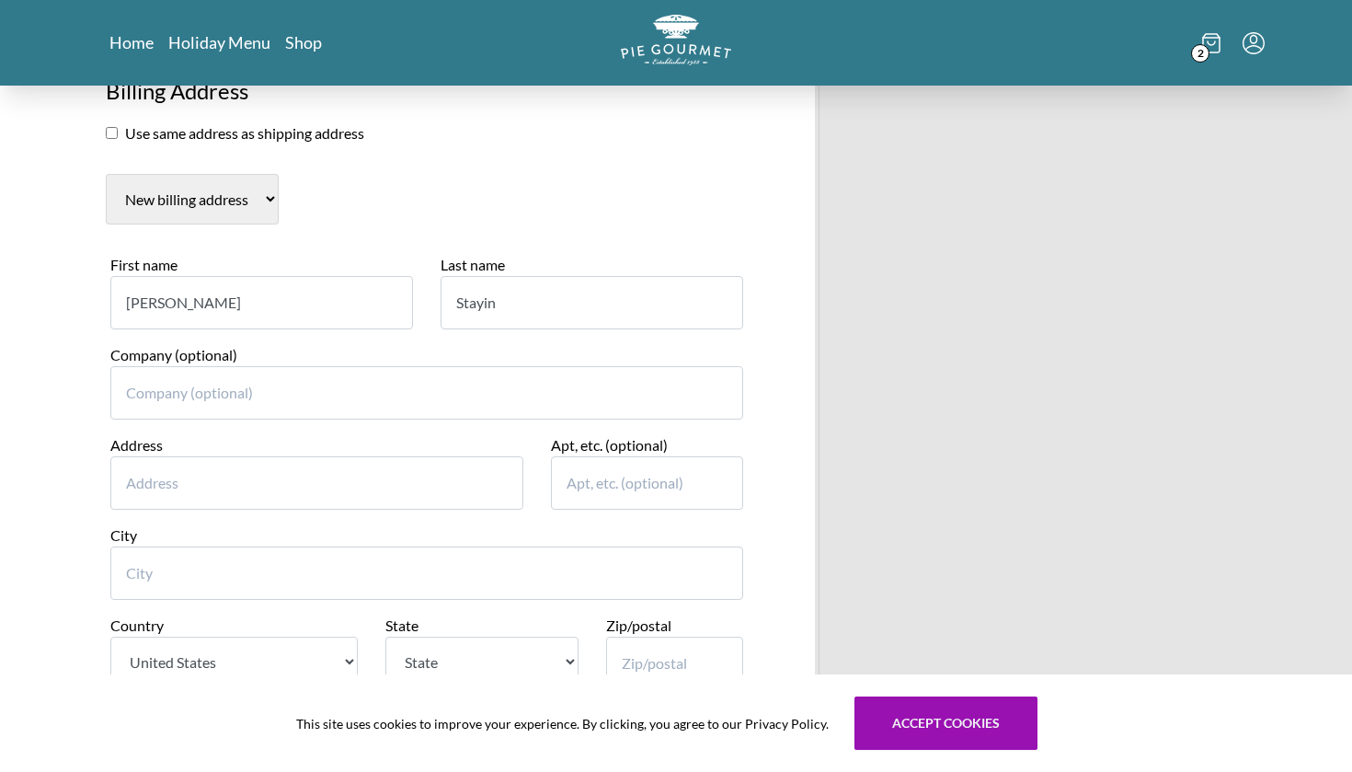
scroll to position [903, 0]
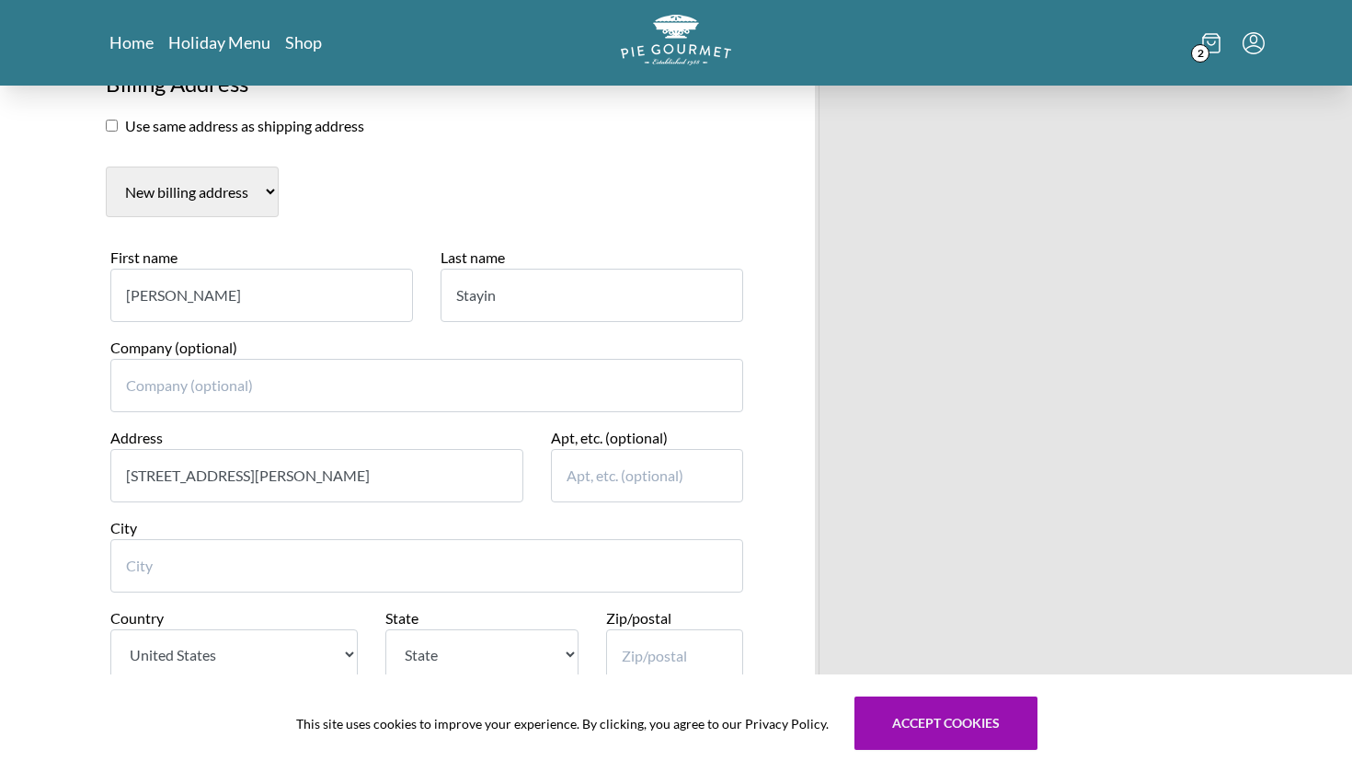
type input "[STREET_ADDRESS][PERSON_NAME]"
type input "[PERSON_NAME]"
select select "VA"
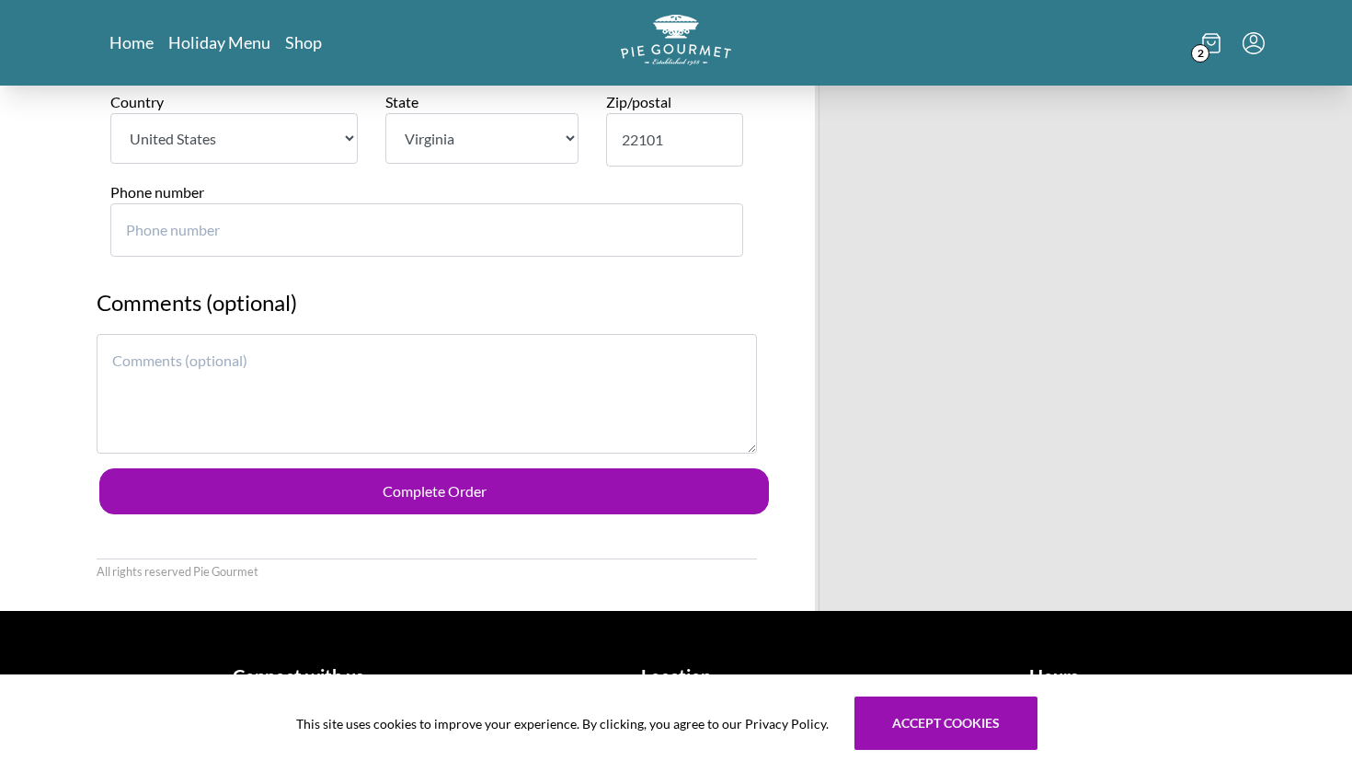
scroll to position [1418, 0]
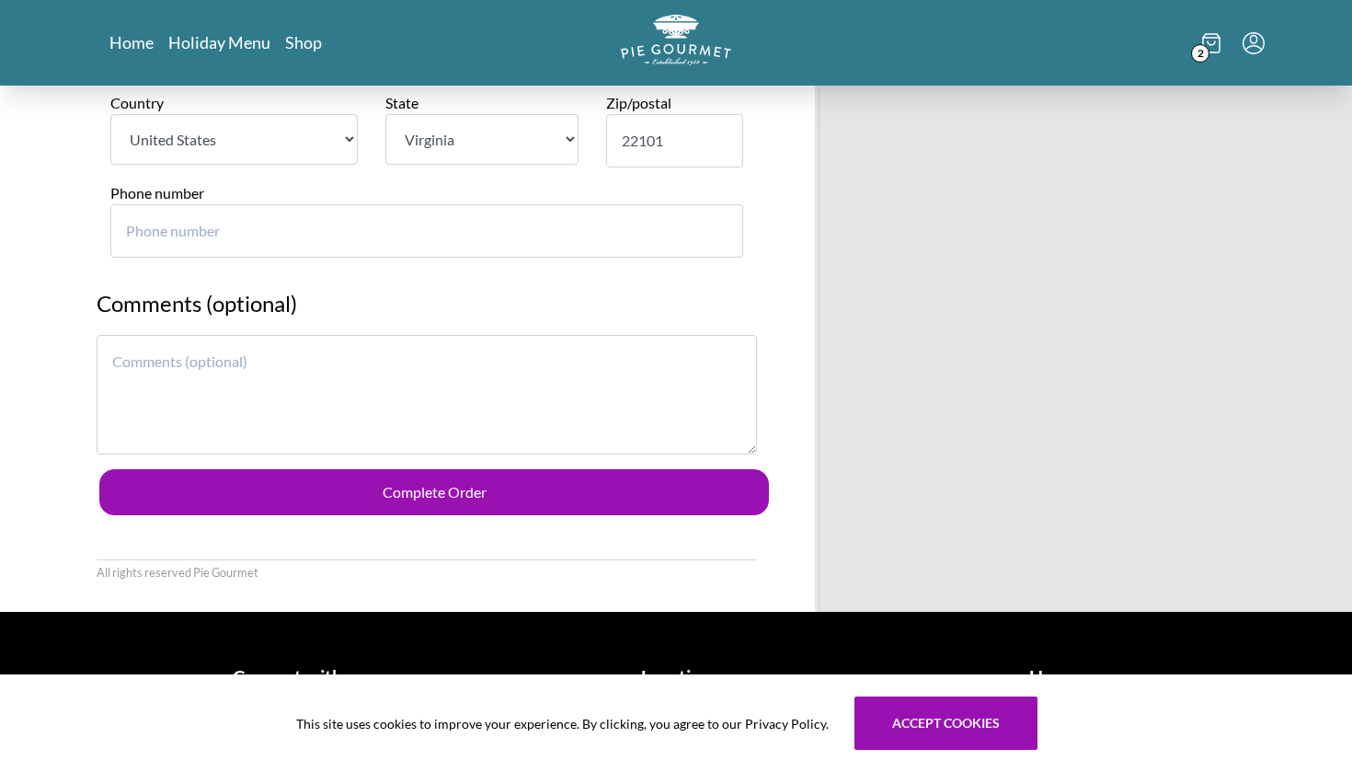
type input "22101"
type input "-1"
click at [722, 210] on input "-1" at bounding box center [426, 230] width 633 height 53
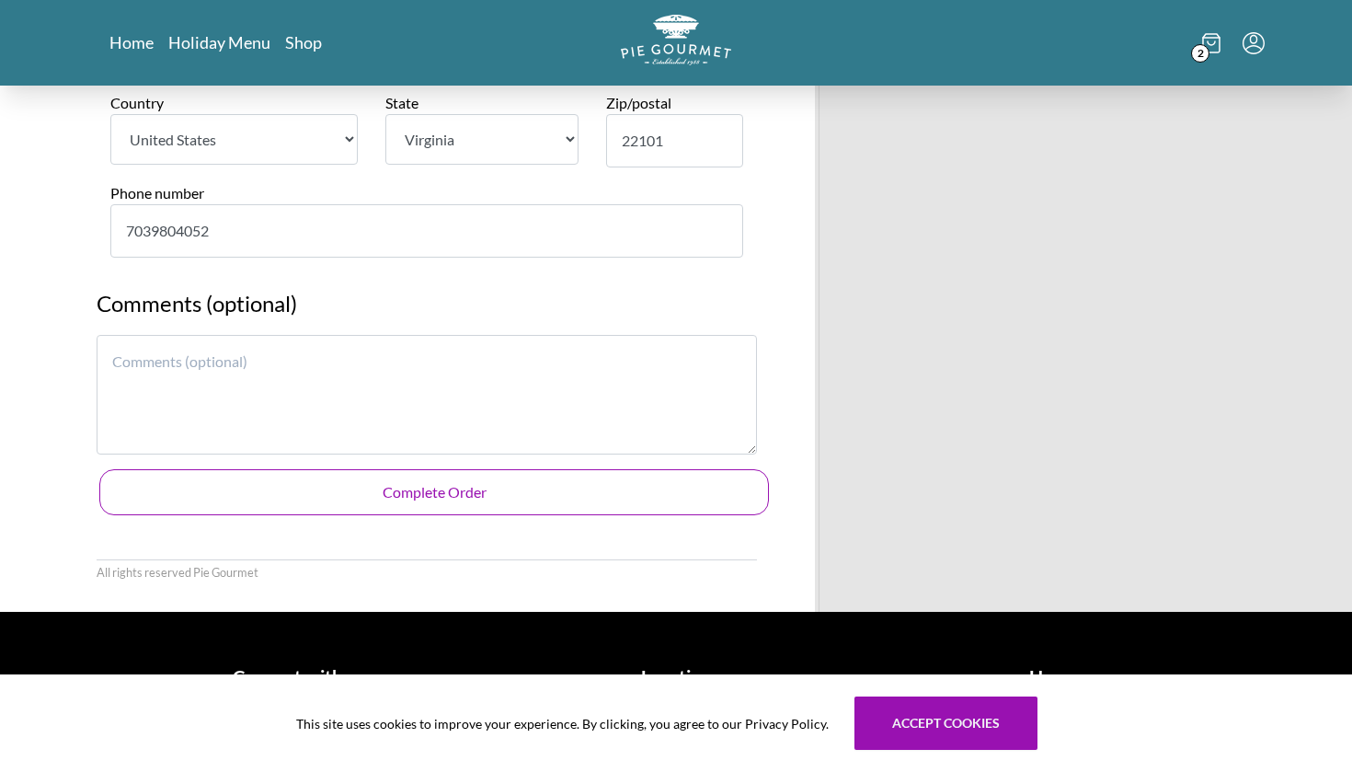
type input "7039804052"
click at [445, 469] on button "Complete Order" at bounding box center [434, 492] width 670 height 46
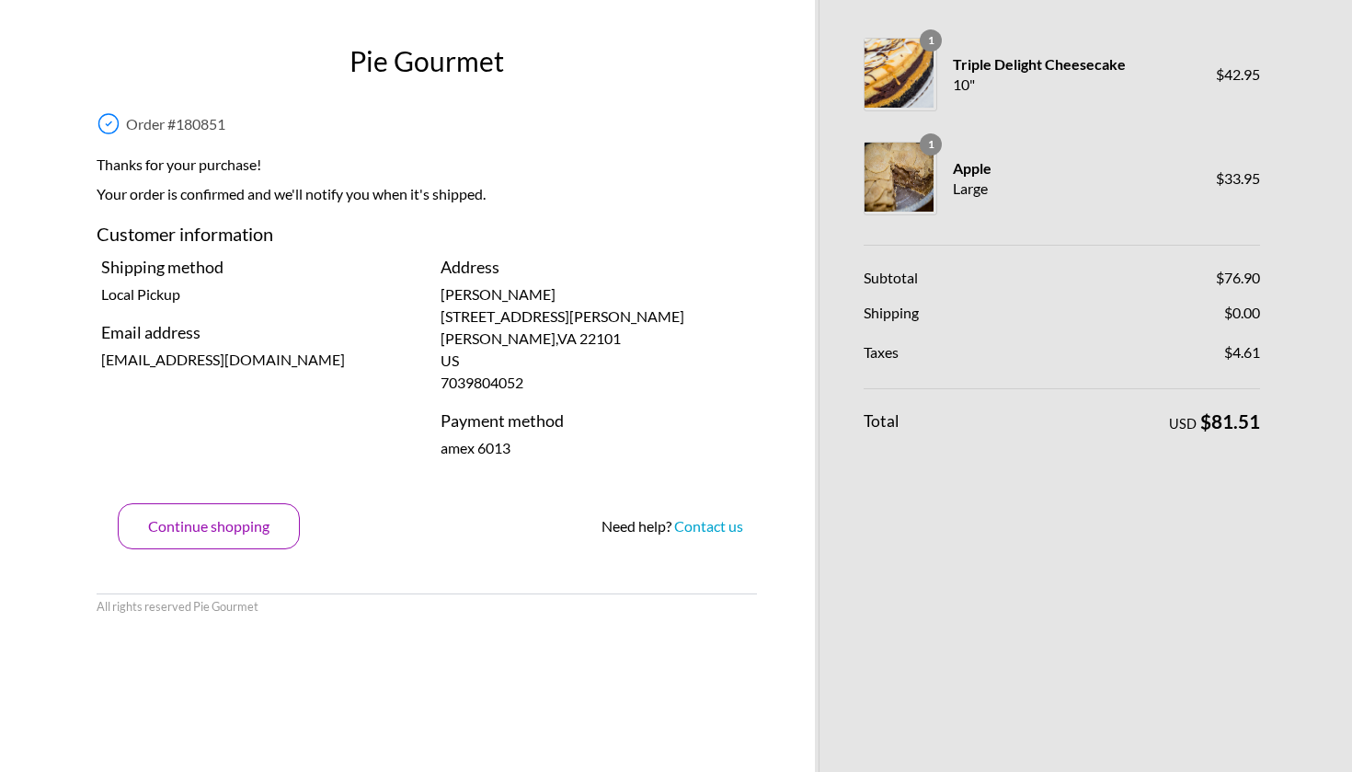
click at [219, 538] on button "Continue shopping" at bounding box center [209, 526] width 182 height 46
